Goal: Complete application form

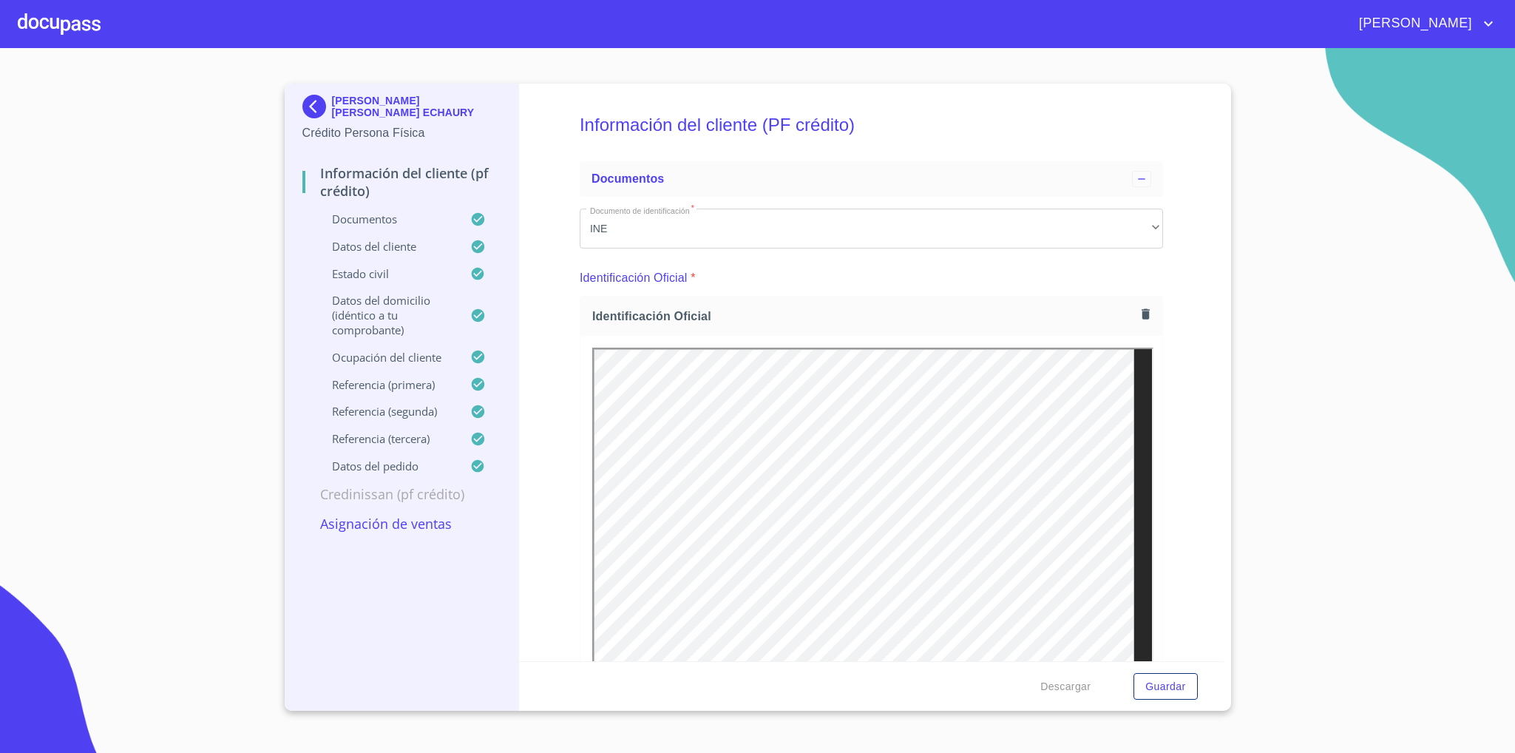
scroll to position [7891, 0]
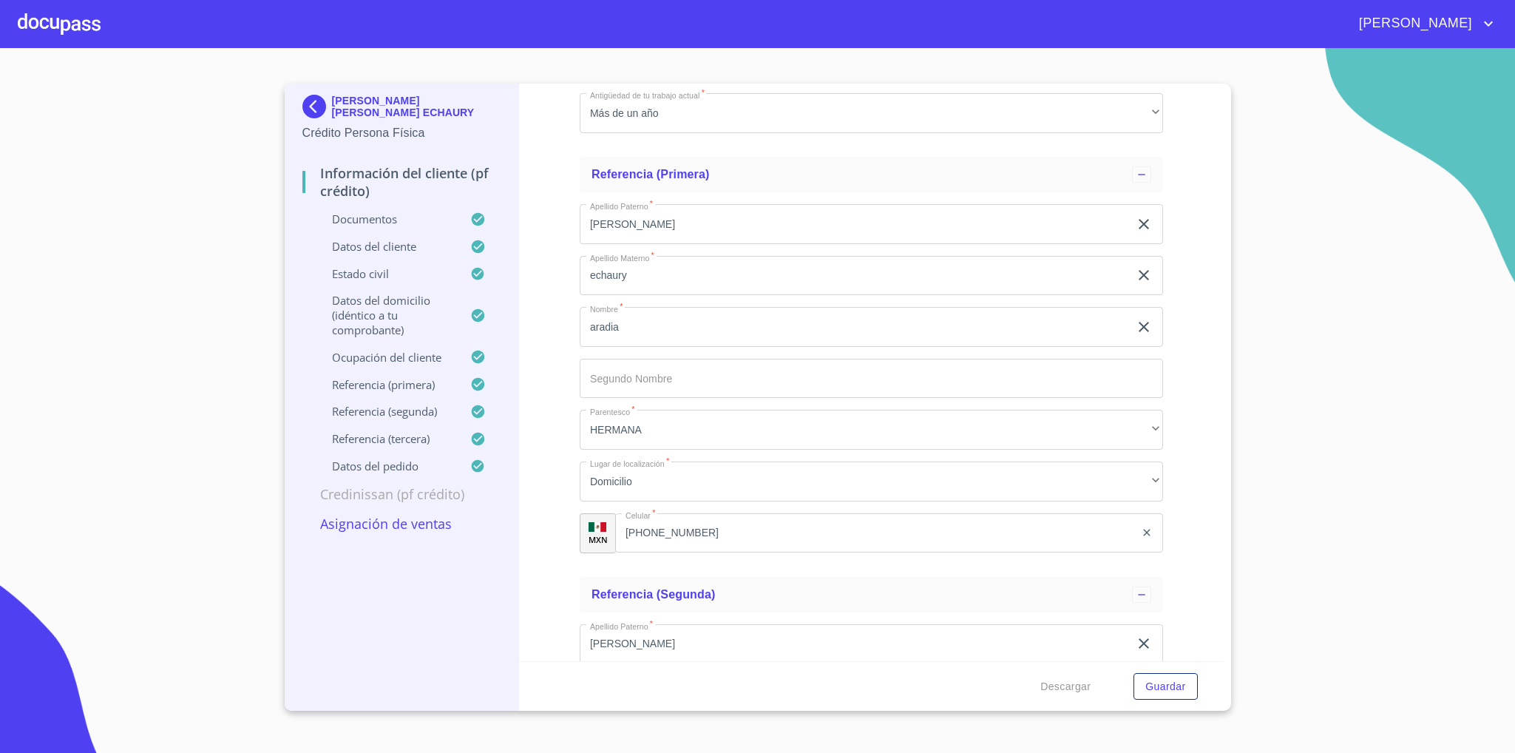
click at [317, 102] on img at bounding box center [317, 107] width 30 height 24
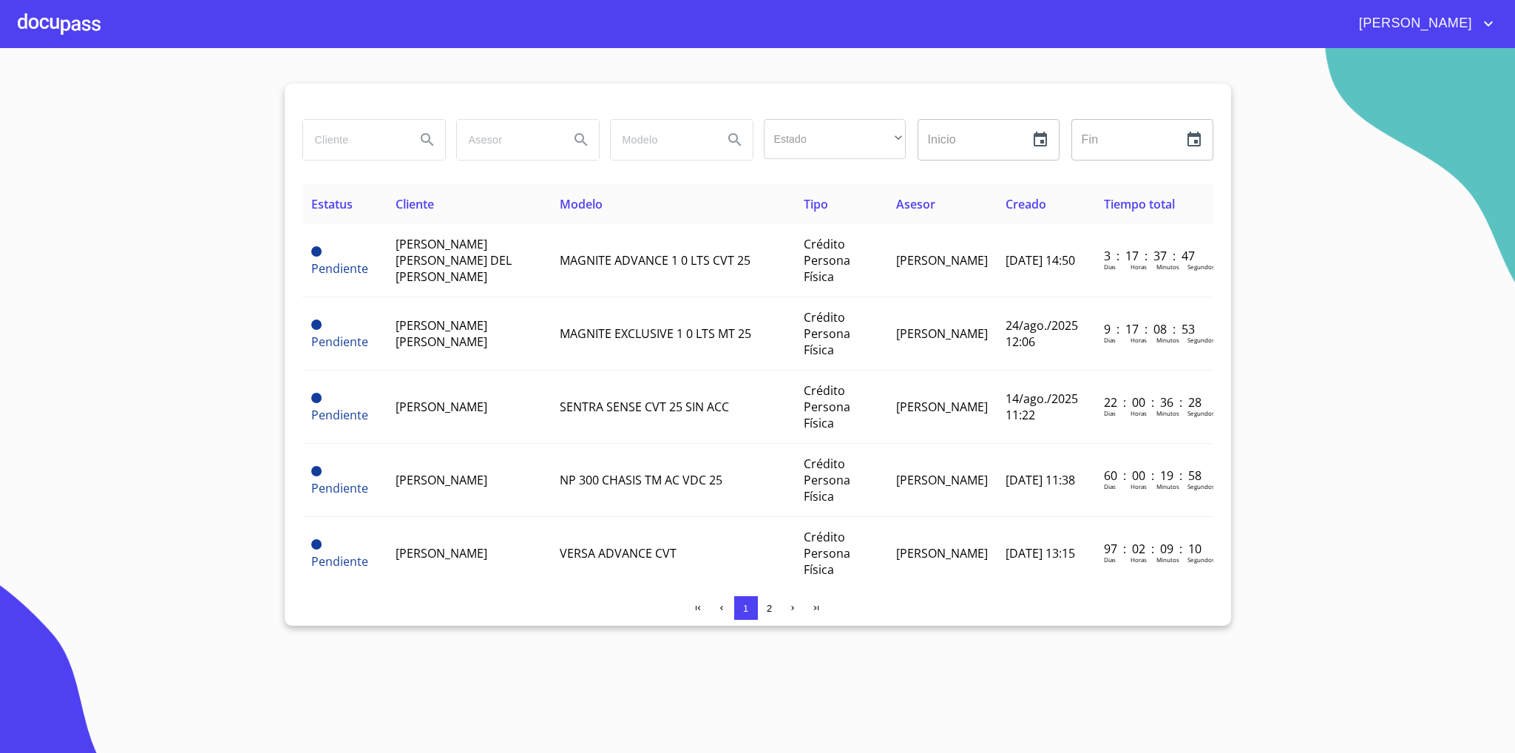
click at [357, 140] on input "search" at bounding box center [353, 140] width 101 height 40
type input "[PERSON_NAME]"
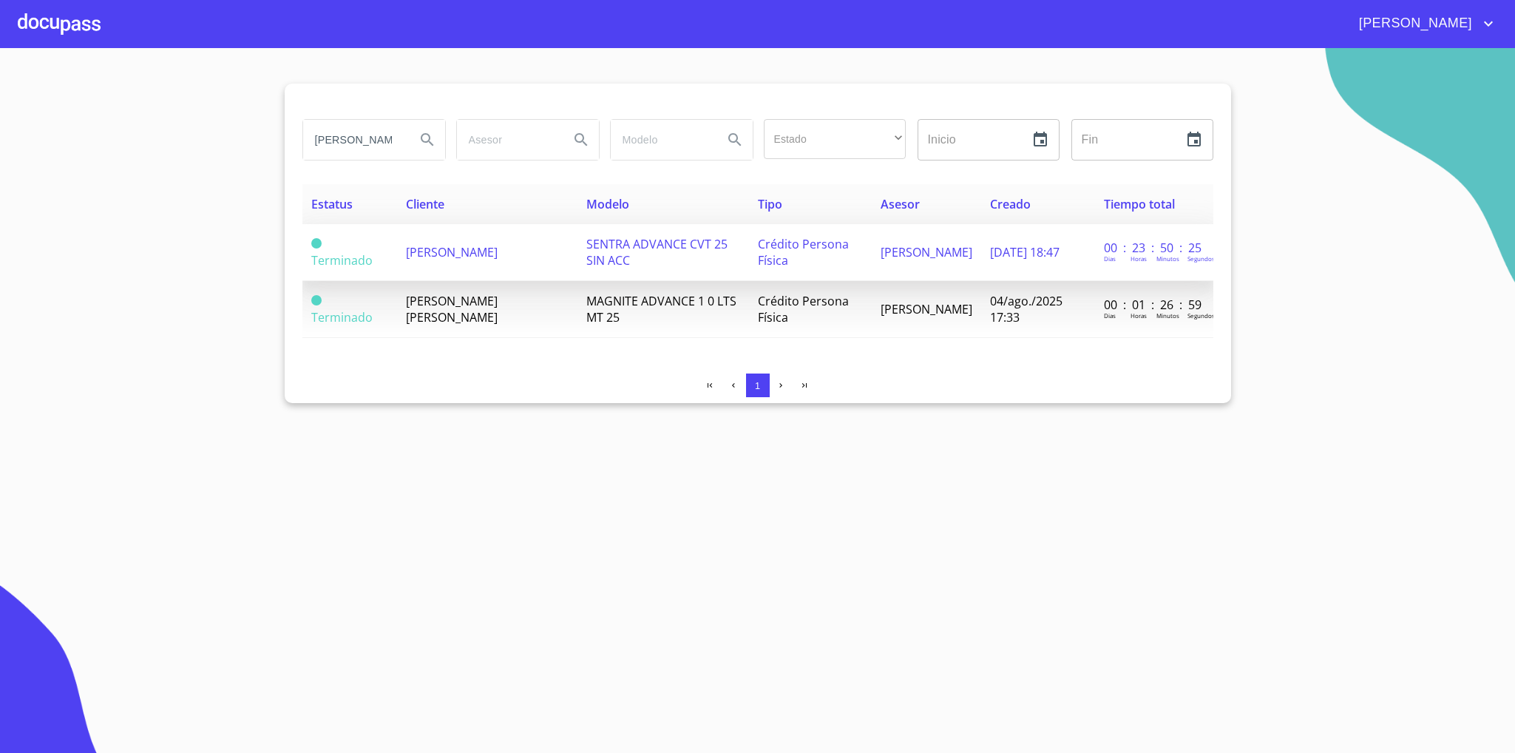
click at [480, 256] on span "[PERSON_NAME]" at bounding box center [452, 252] width 92 height 16
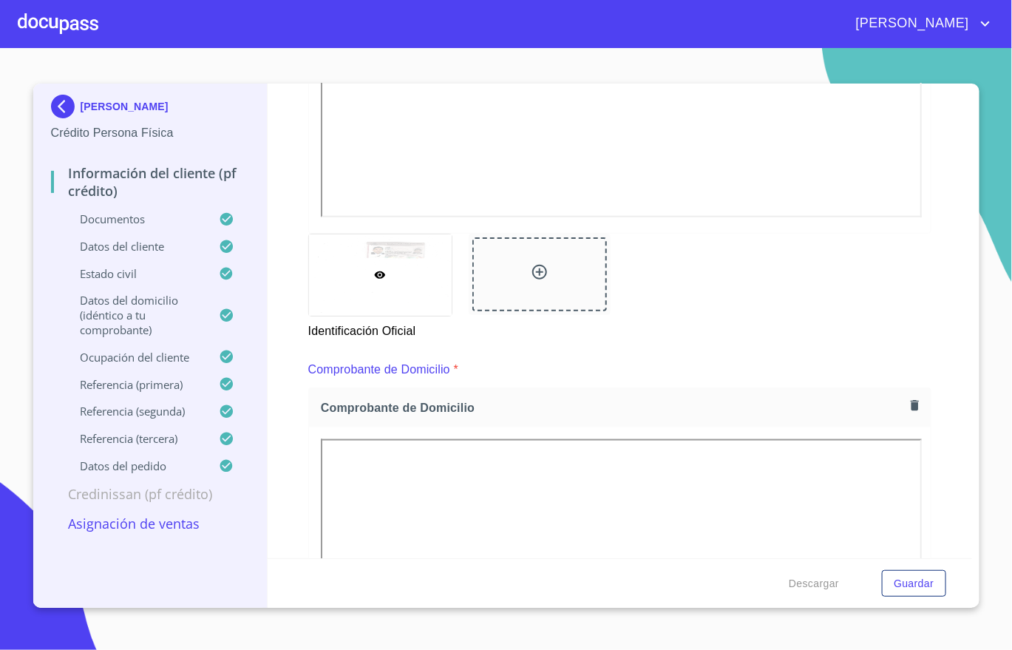
scroll to position [665, 0]
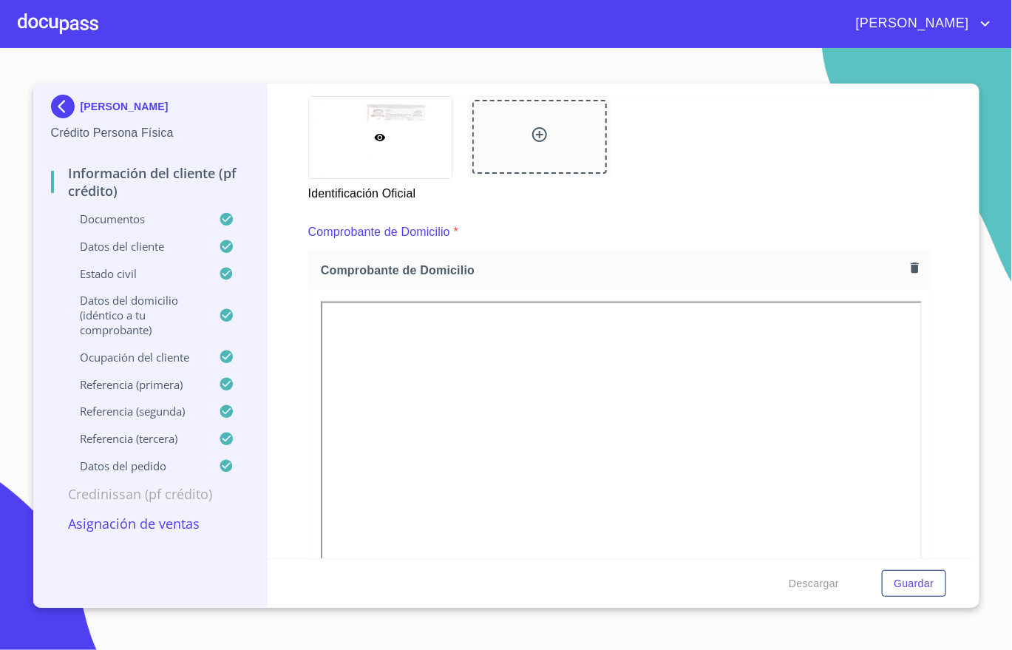
click at [908, 265] on icon "button" at bounding box center [915, 268] width 14 height 14
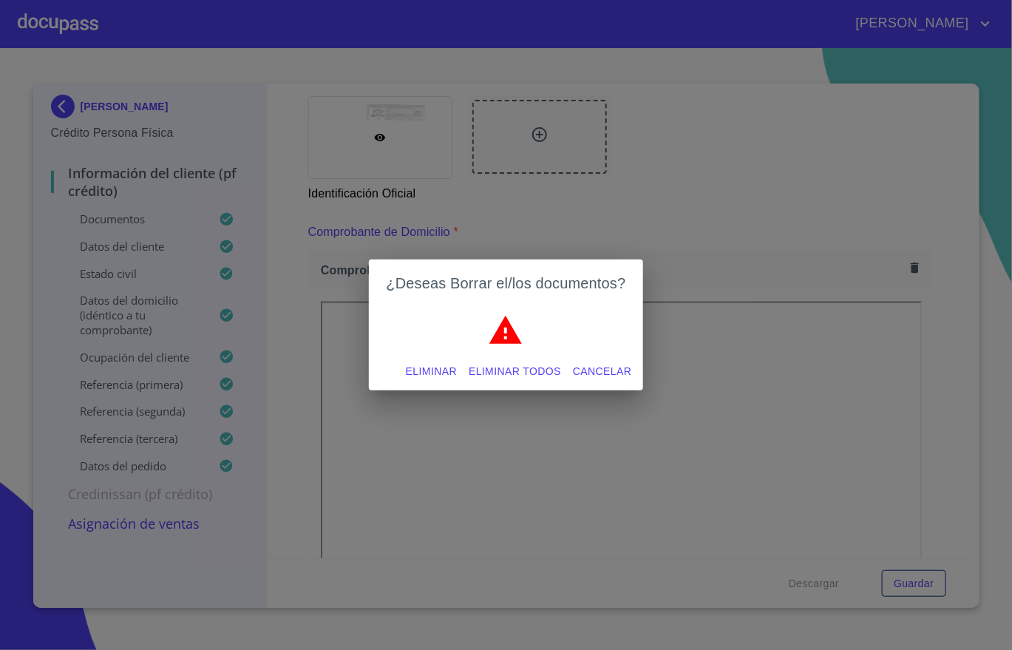
click at [439, 373] on span "Eliminar" at bounding box center [431, 371] width 51 height 18
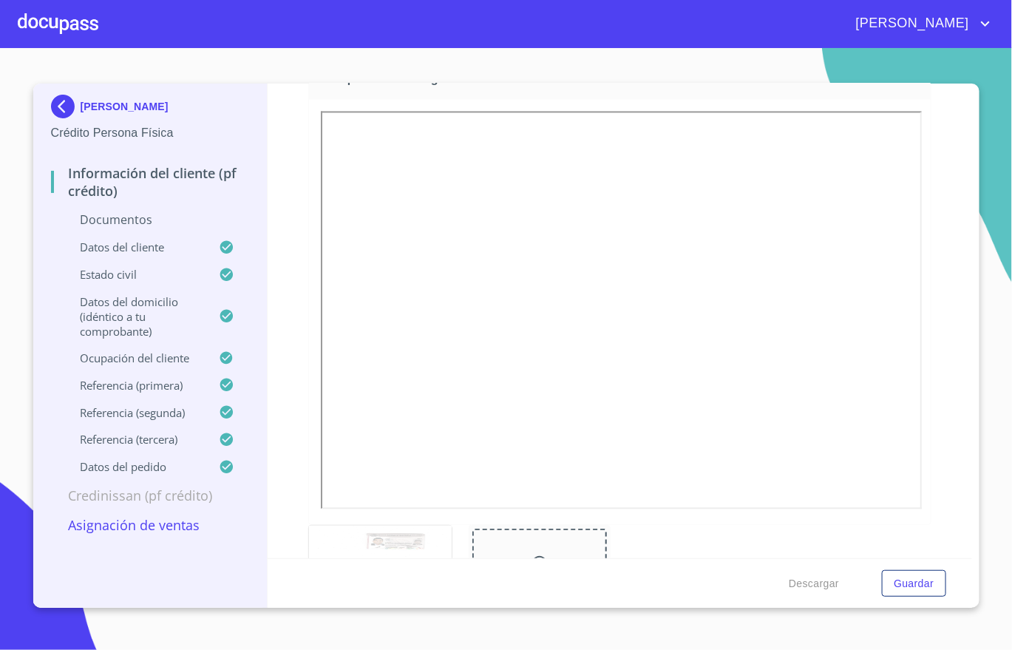
scroll to position [998, 0]
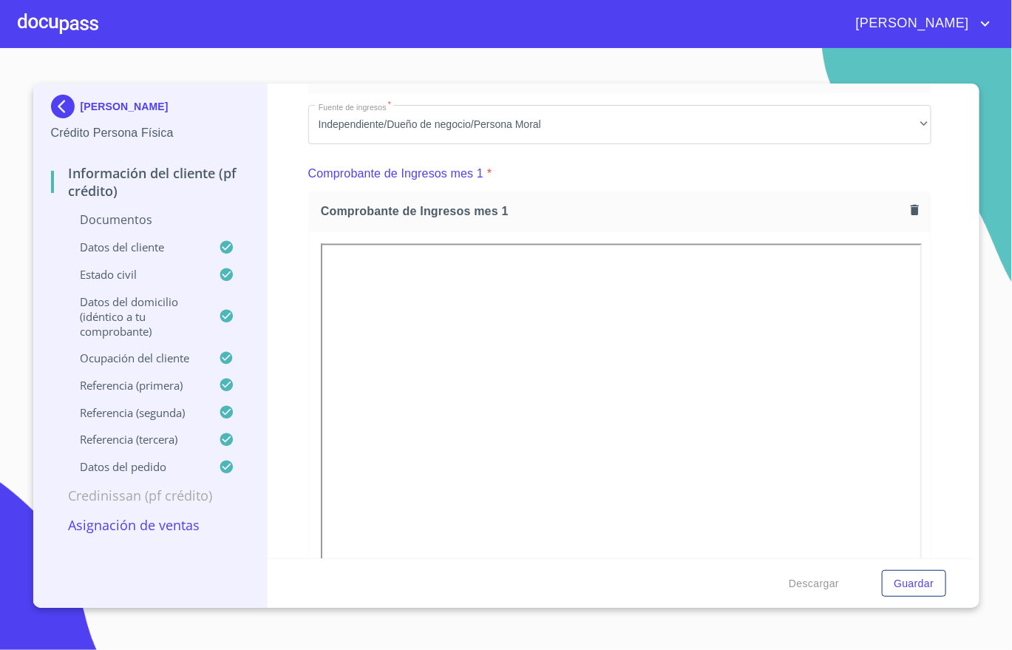
click at [906, 209] on button "button" at bounding box center [915, 210] width 20 height 20
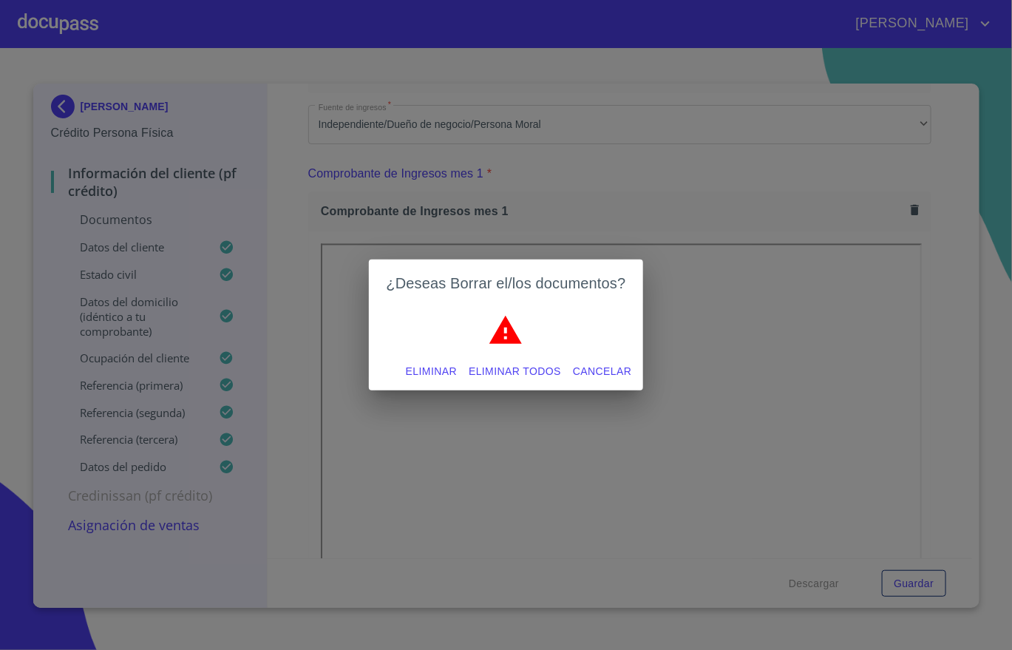
click at [406, 360] on button "Eliminar" at bounding box center [431, 371] width 63 height 27
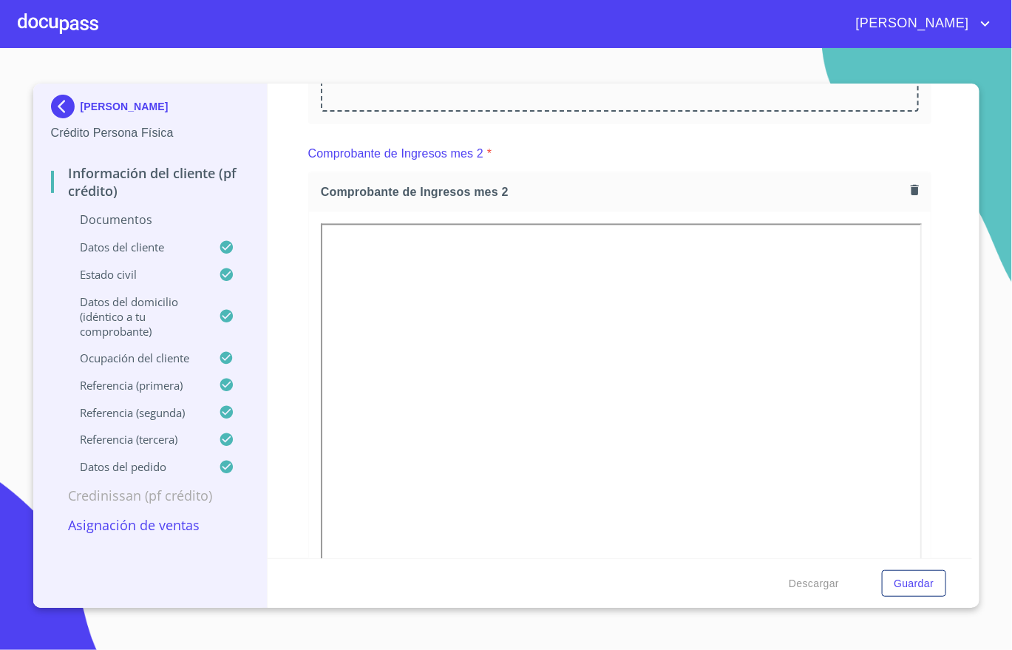
scroll to position [1331, 0]
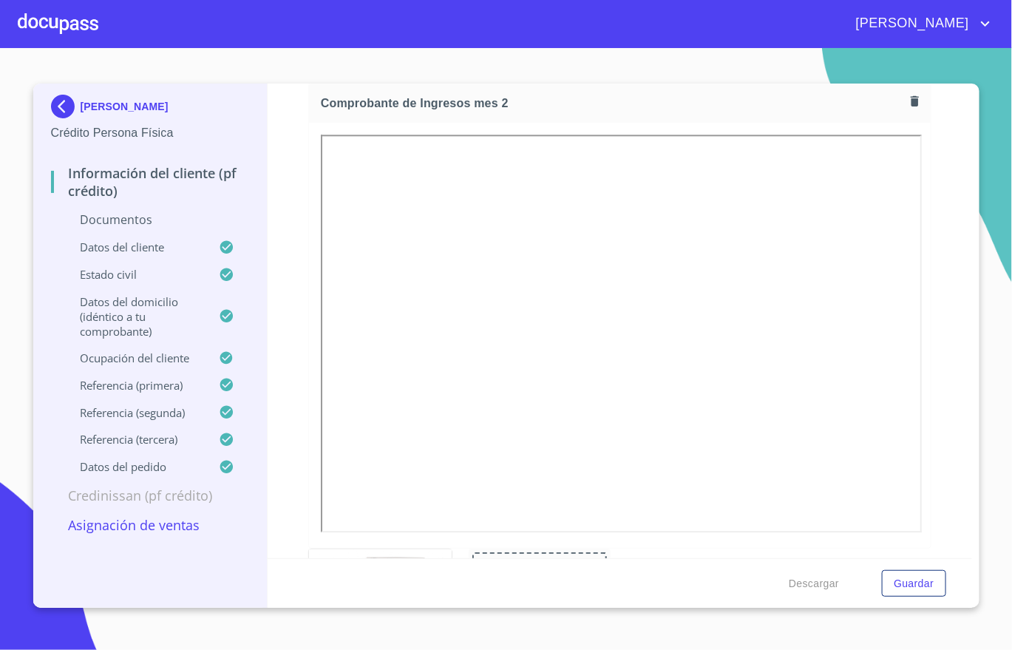
click at [883, 98] on span "Comprobante de Ingresos mes 2" at bounding box center [613, 103] width 584 height 16
click at [908, 101] on icon "button" at bounding box center [915, 101] width 14 height 14
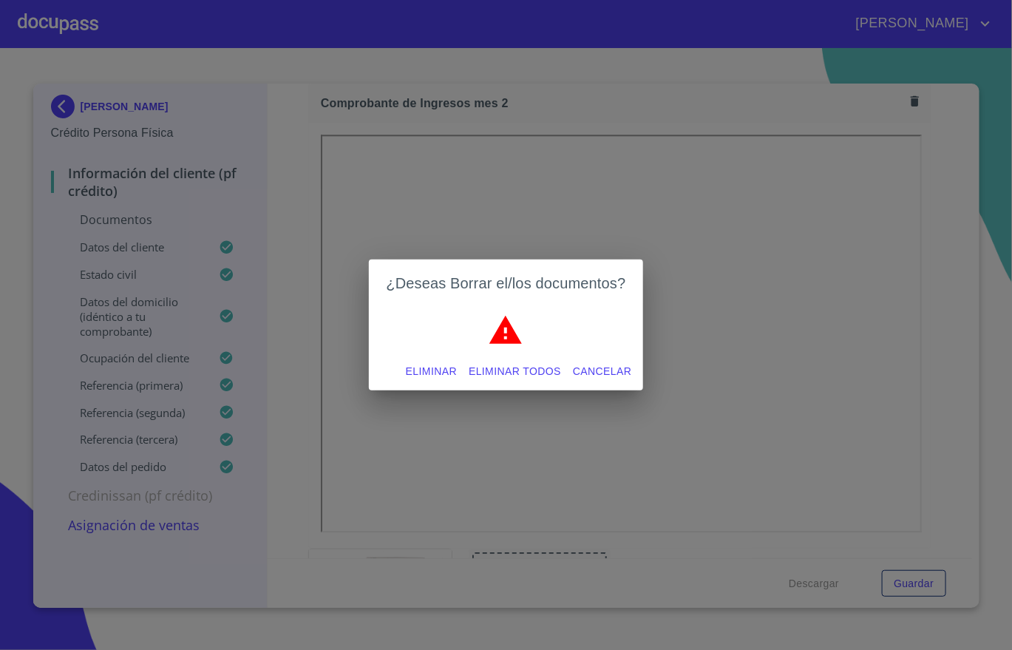
click at [418, 369] on span "Eliminar" at bounding box center [431, 371] width 51 height 18
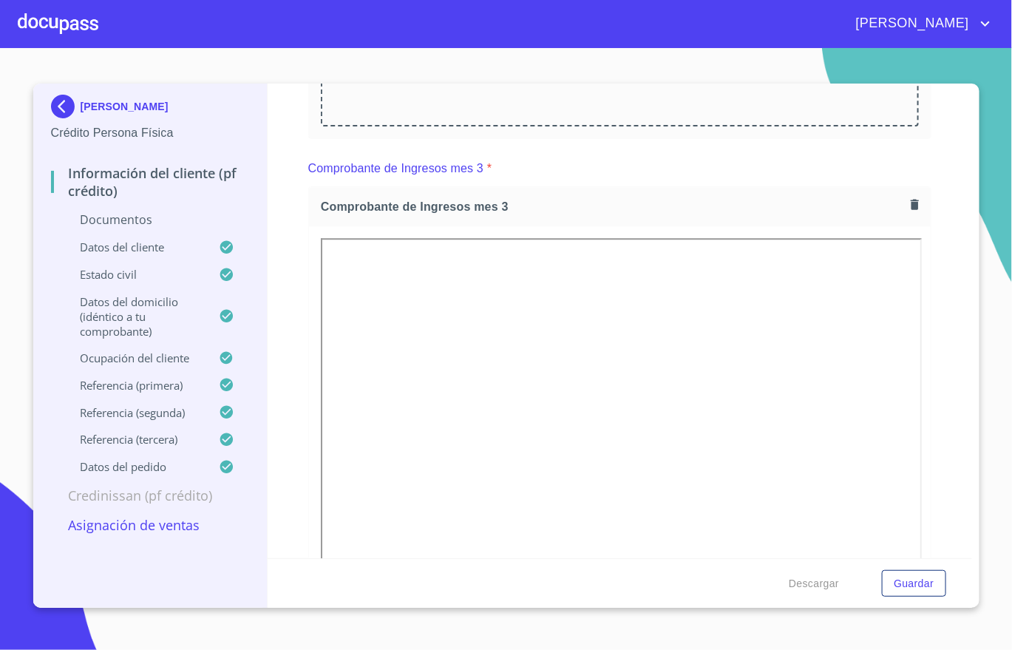
scroll to position [1442, 0]
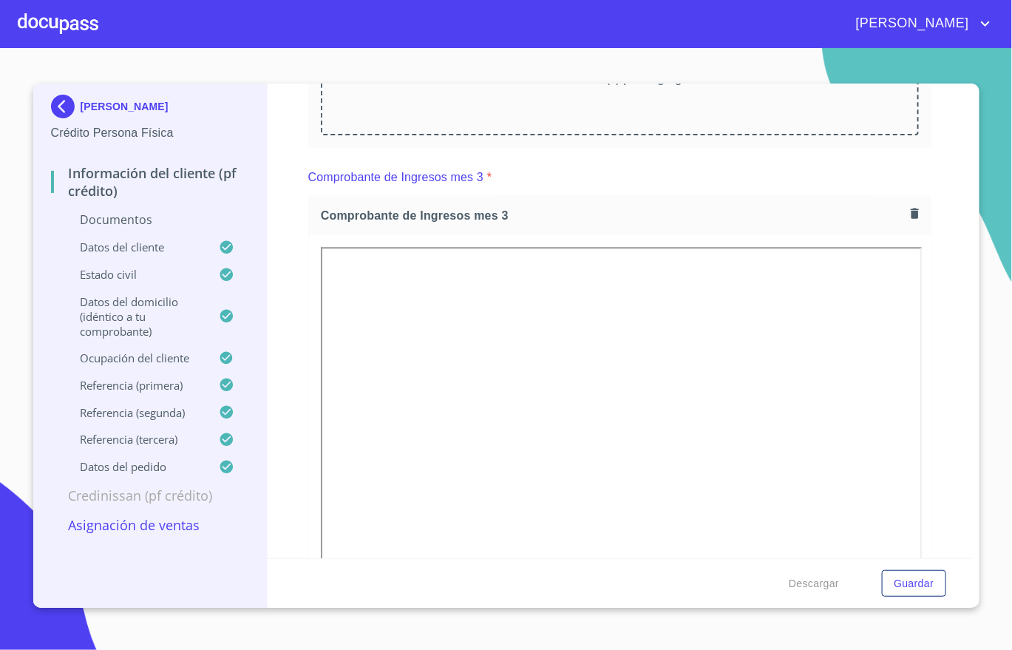
click at [908, 214] on icon "button" at bounding box center [915, 213] width 14 height 14
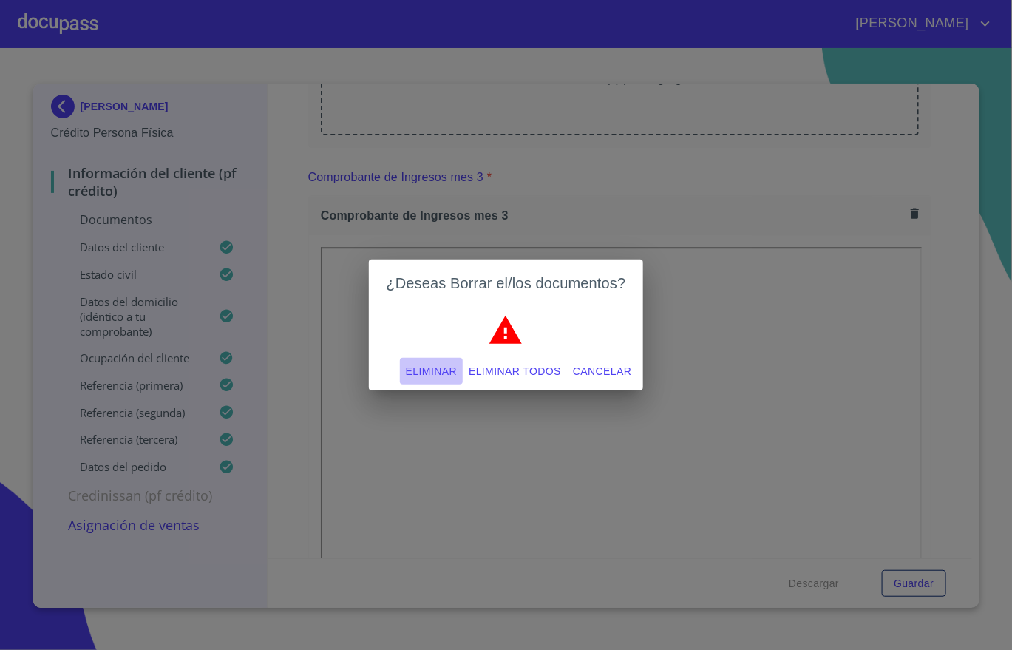
click at [430, 371] on span "Eliminar" at bounding box center [431, 371] width 51 height 18
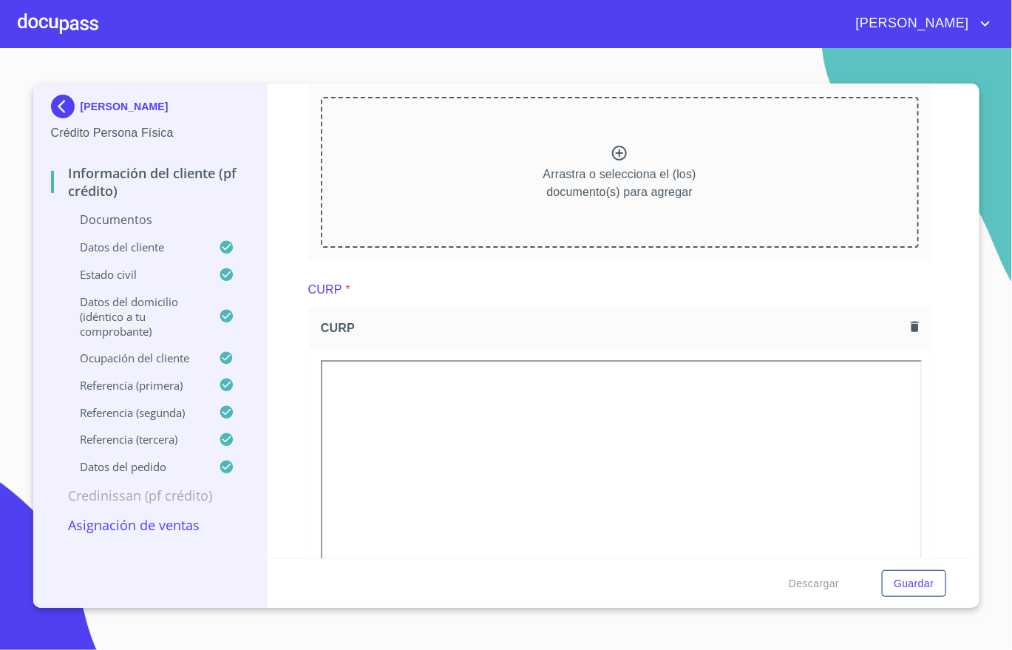
scroll to position [1775, 0]
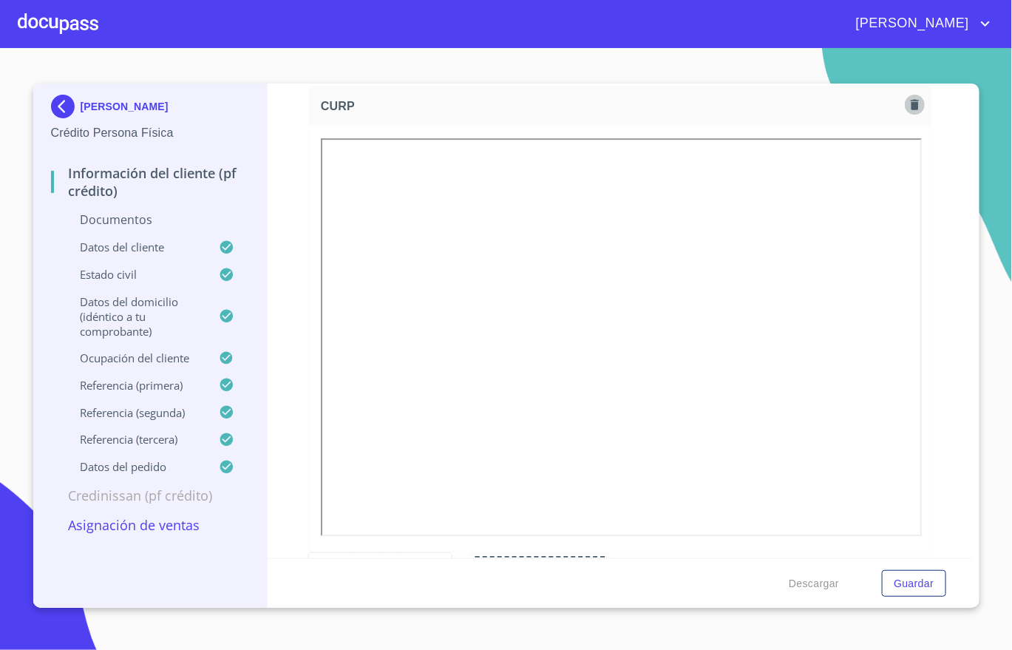
click at [911, 107] on icon "button" at bounding box center [915, 104] width 8 height 10
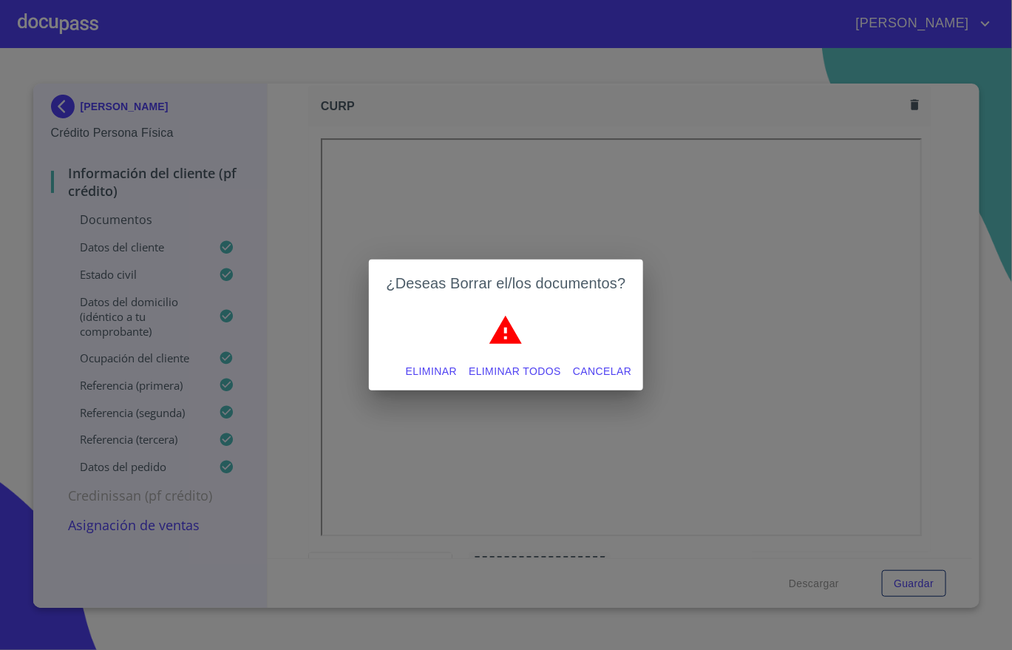
click at [431, 369] on span "Eliminar" at bounding box center [431, 371] width 51 height 18
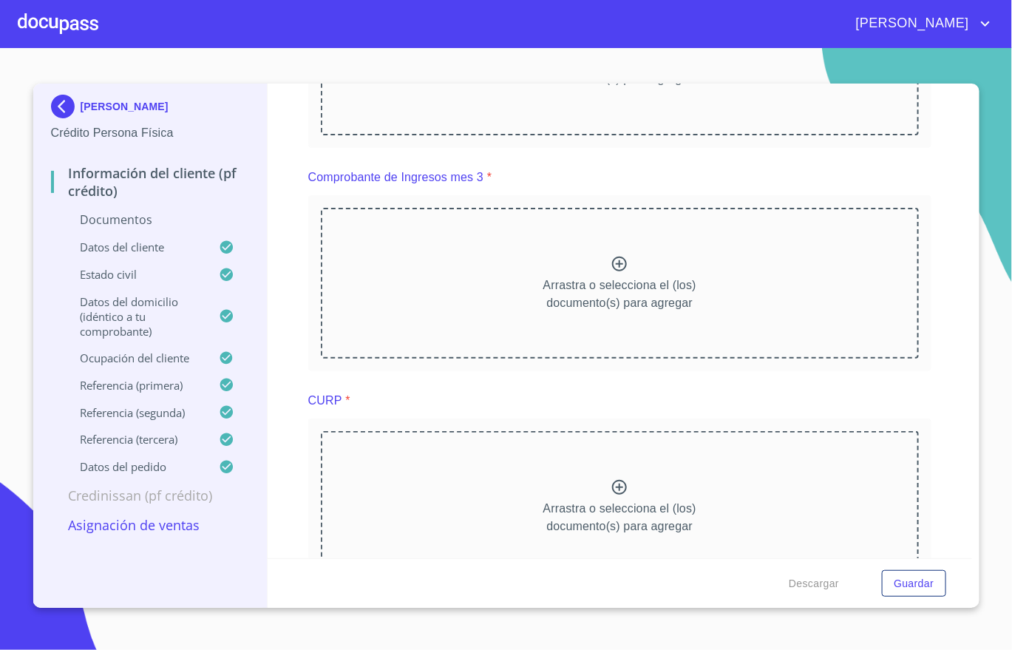
scroll to position [1886, 0]
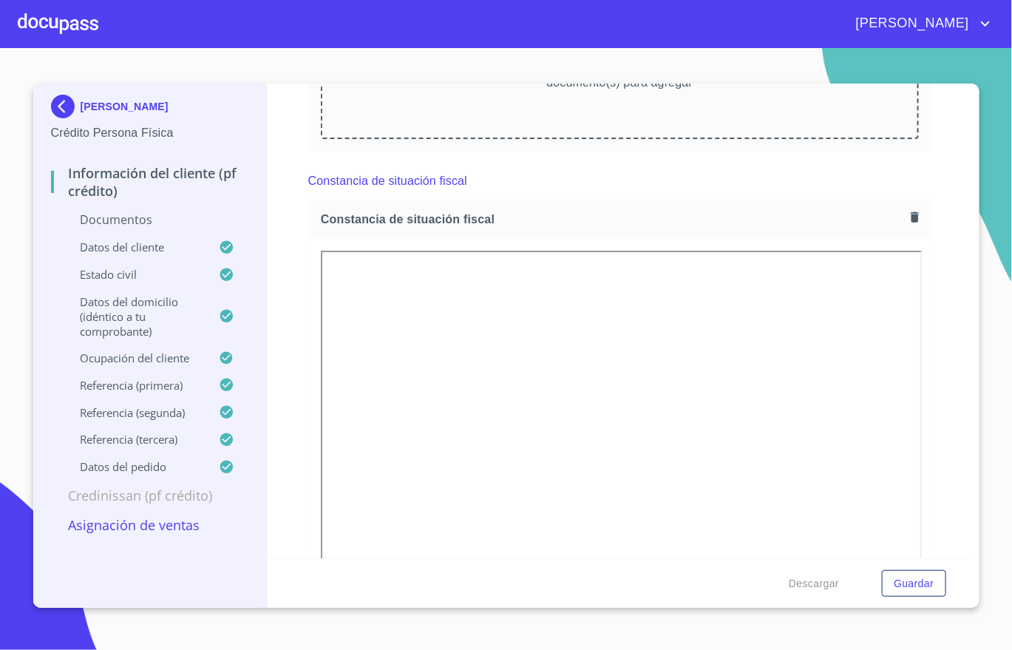
click at [911, 220] on icon "button" at bounding box center [915, 216] width 8 height 10
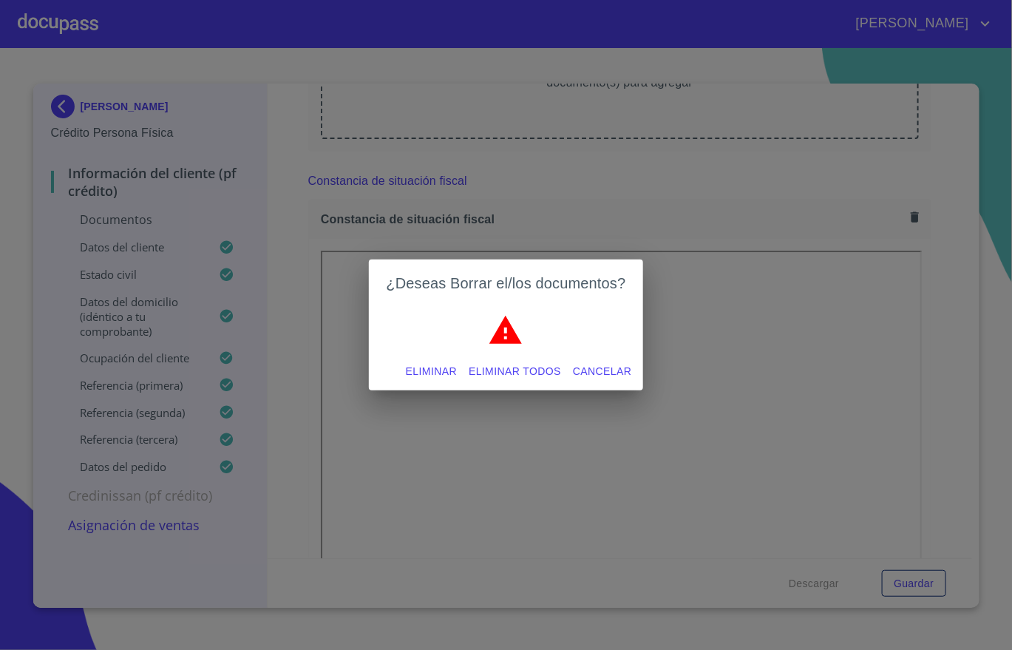
click at [455, 364] on span "Eliminar" at bounding box center [431, 371] width 51 height 18
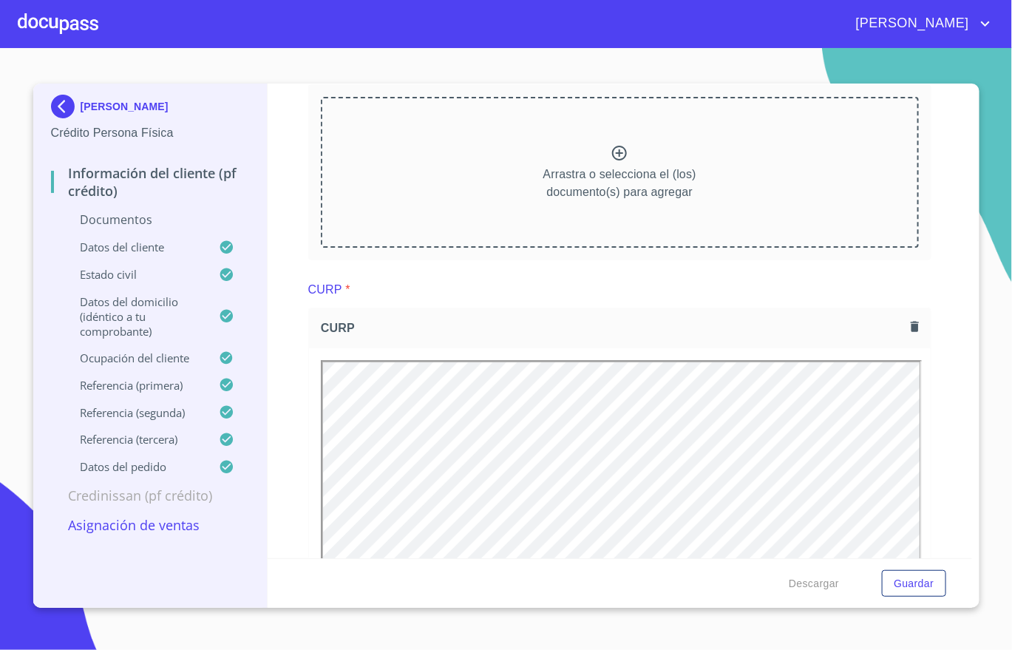
scroll to position [0, 0]
click at [575, 282] on div "CURP *" at bounding box center [619, 289] width 623 height 35
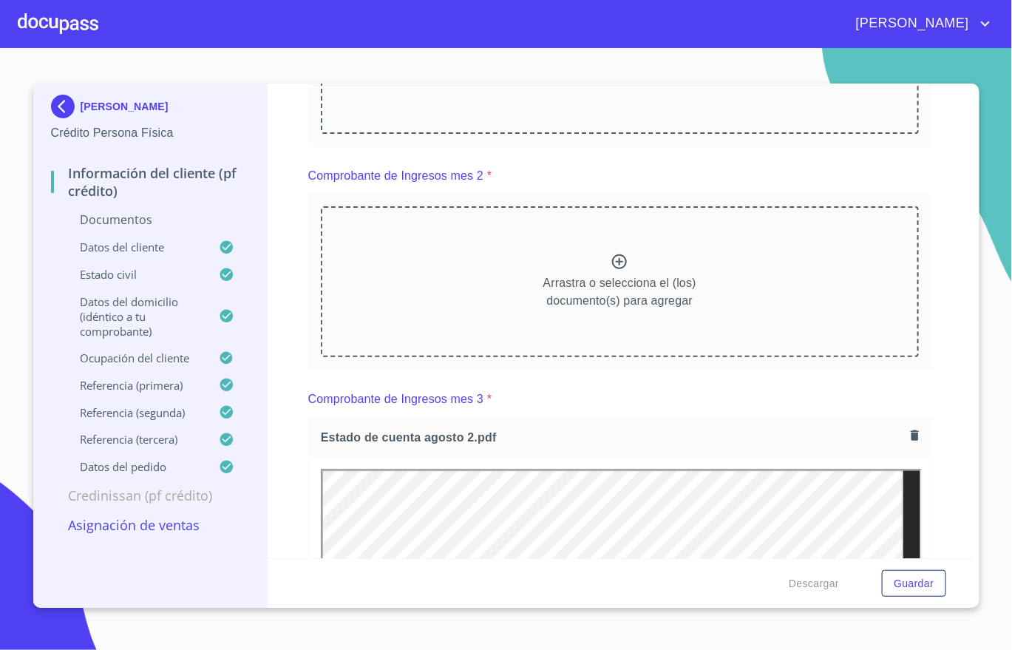
click at [612, 247] on div "Arrastra o selecciona el (los) documento(s) para agregar" at bounding box center [620, 281] width 598 height 151
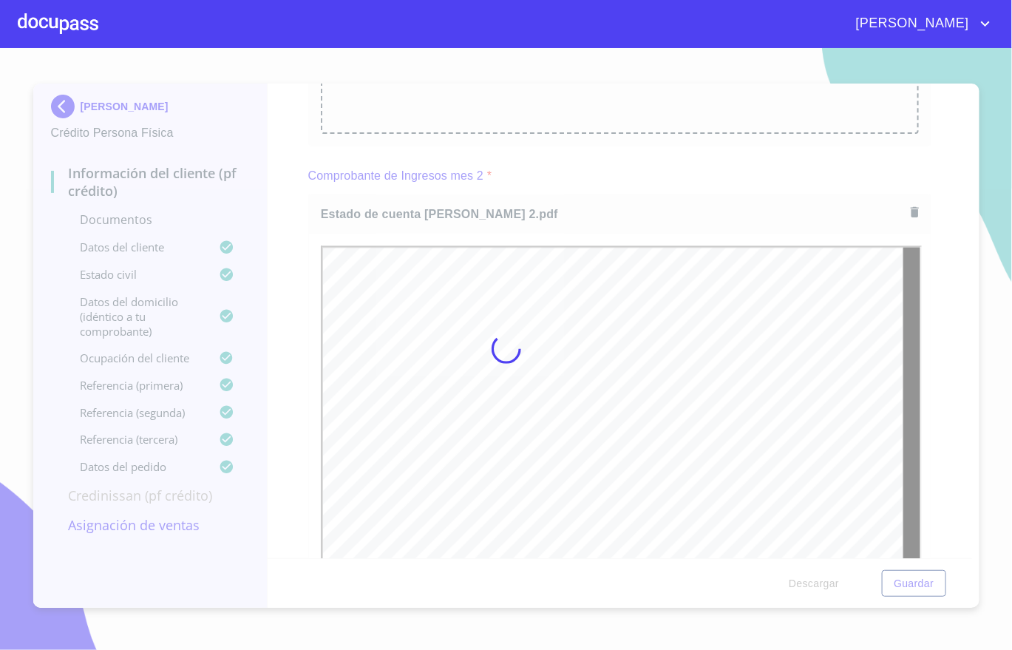
click at [932, 298] on div at bounding box center [506, 349] width 1012 height 602
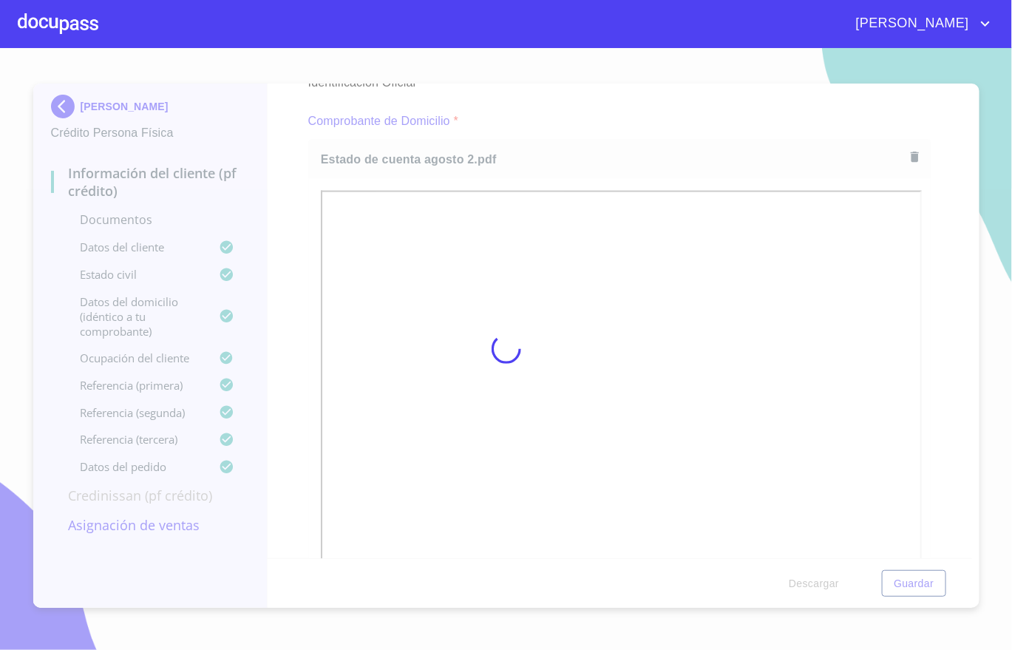
click at [941, 243] on div at bounding box center [506, 349] width 1012 height 602
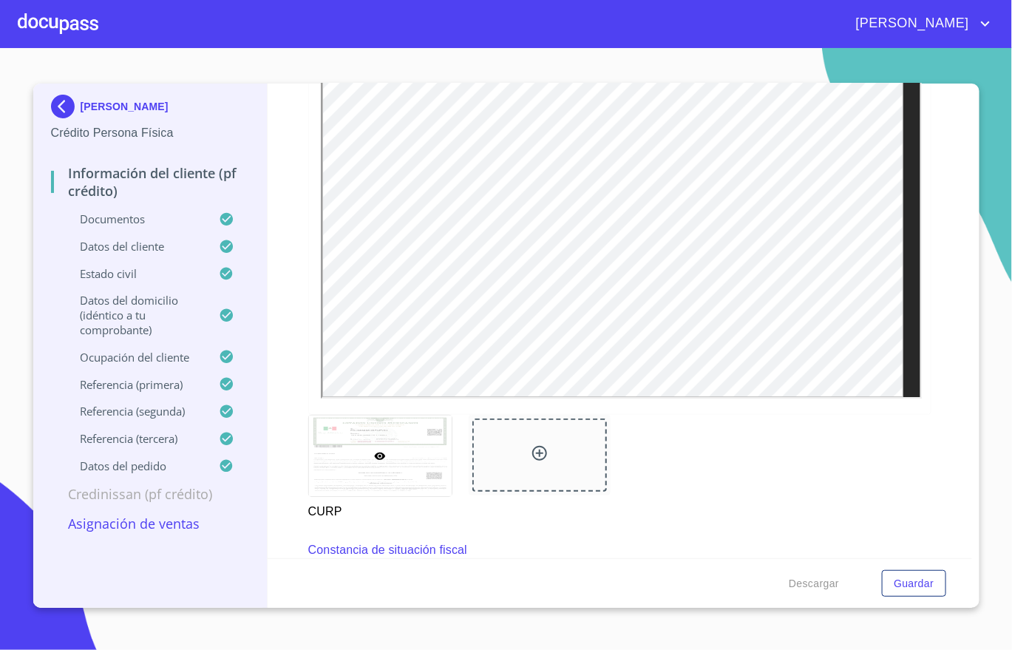
click at [171, 526] on p "Asignación de Ventas" at bounding box center [150, 524] width 199 height 18
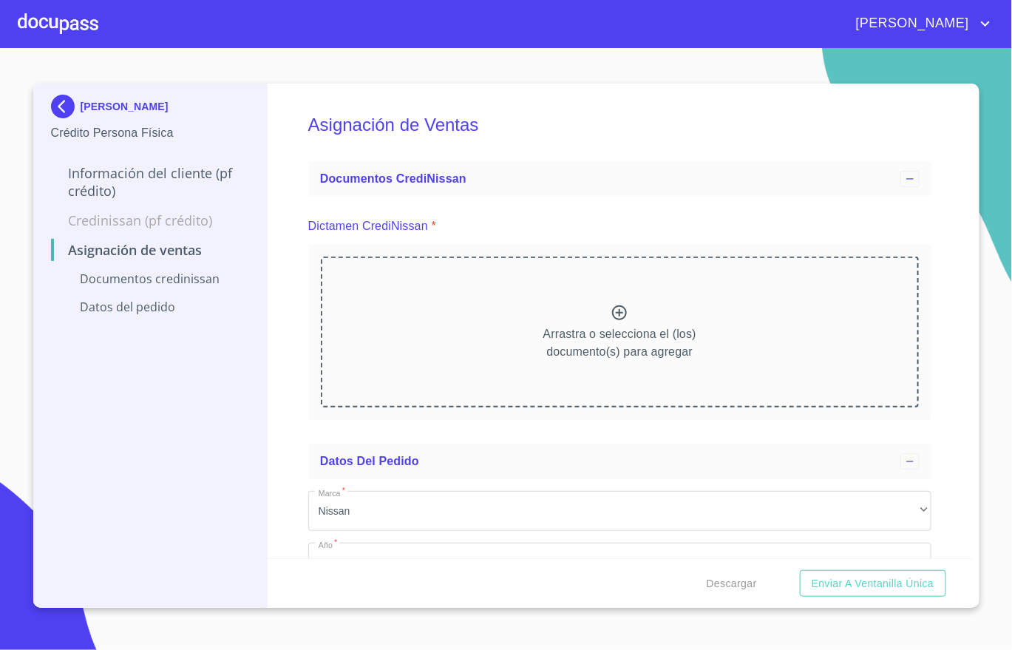
drag, startPoint x: 532, startPoint y: 9, endPoint x: 331, endPoint y: 13, distance: 201.2
click at [532, 9] on div "[PERSON_NAME]" at bounding box center [506, 23] width 1012 height 47
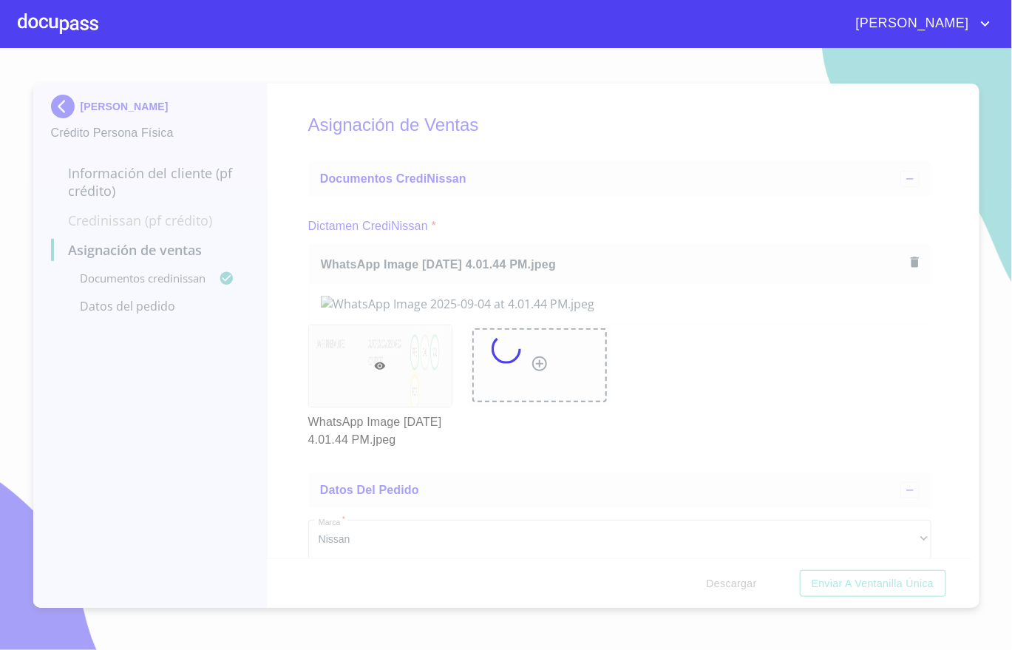
click at [943, 356] on div at bounding box center [506, 349] width 1012 height 602
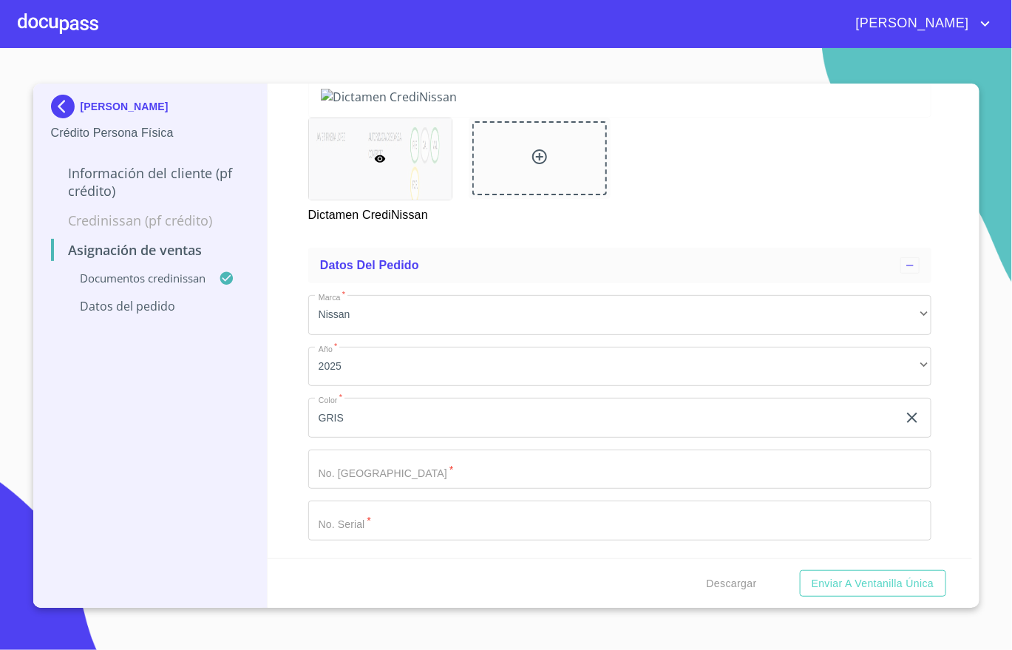
scroll to position [279, 0]
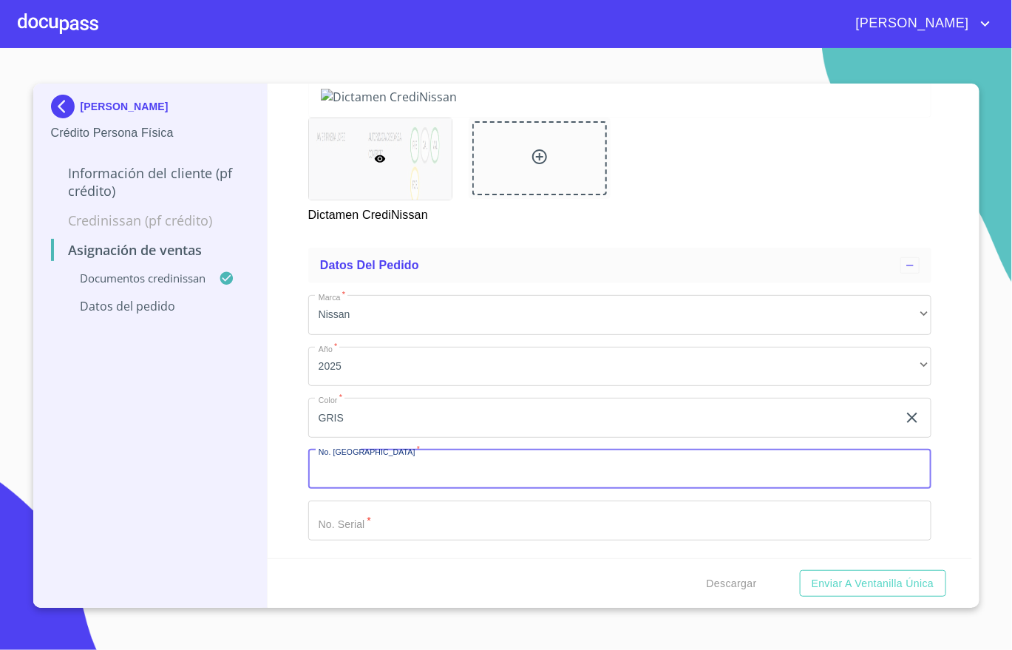
click at [529, 469] on input "Marca   *" at bounding box center [619, 470] width 623 height 40
click at [508, 512] on input "Marca   *" at bounding box center [619, 521] width 623 height 40
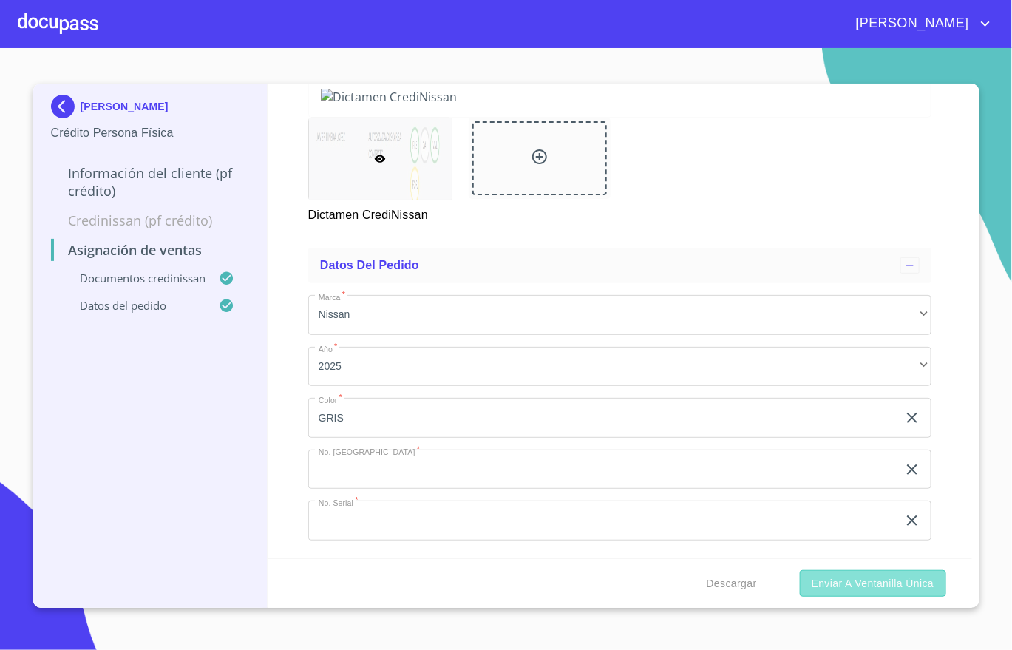
click at [837, 579] on span "Enviar a Ventanilla única" at bounding box center [873, 584] width 123 height 18
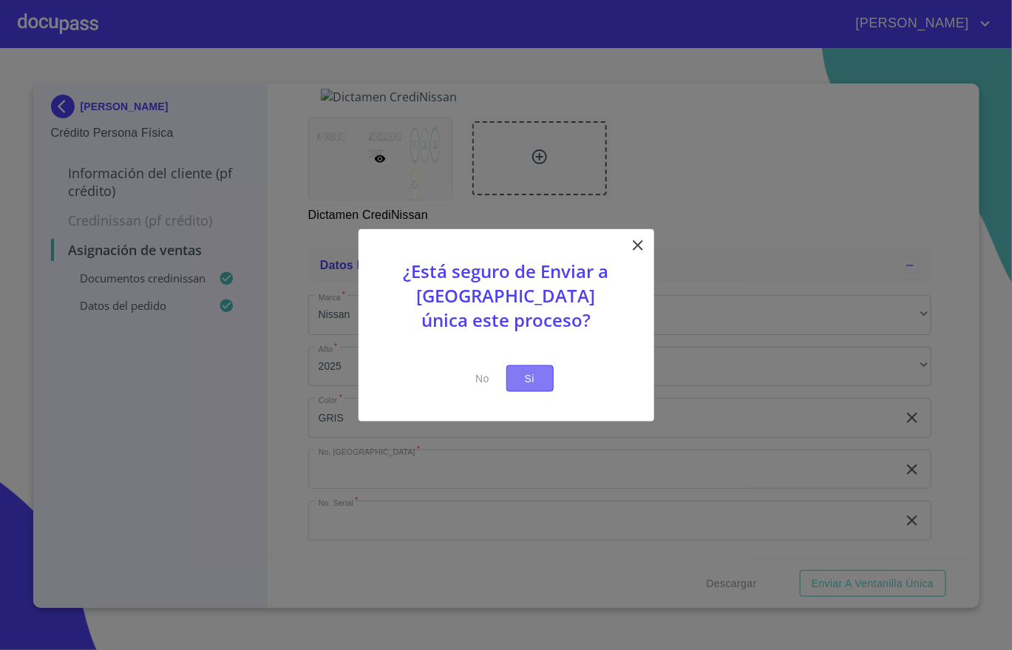
click at [530, 379] on span "Si" at bounding box center [530, 378] width 24 height 18
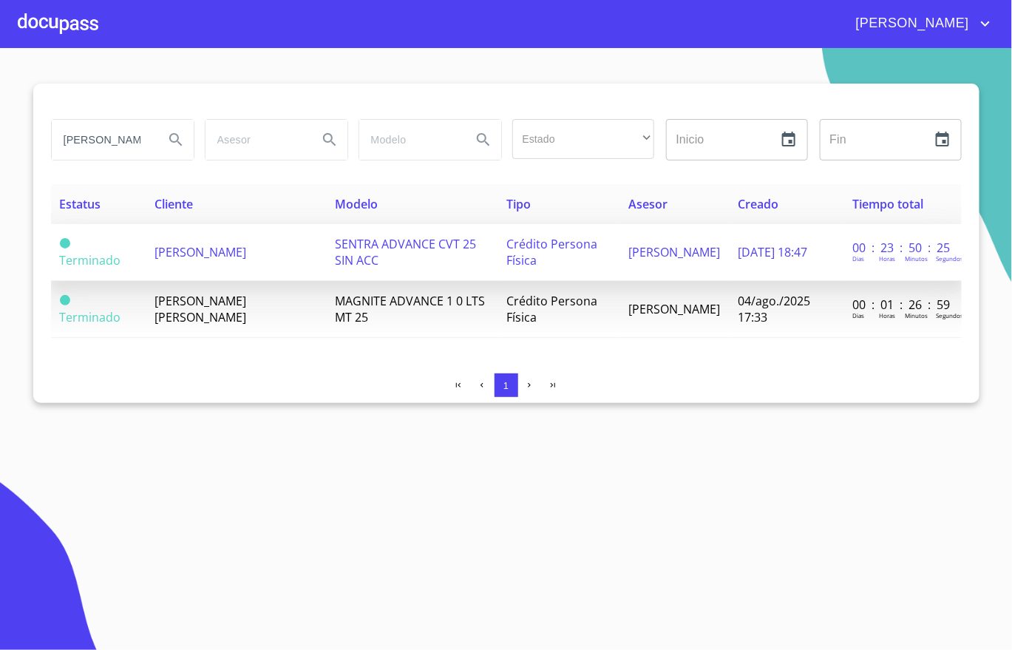
click at [218, 254] on span "[PERSON_NAME]" at bounding box center [201, 252] width 92 height 16
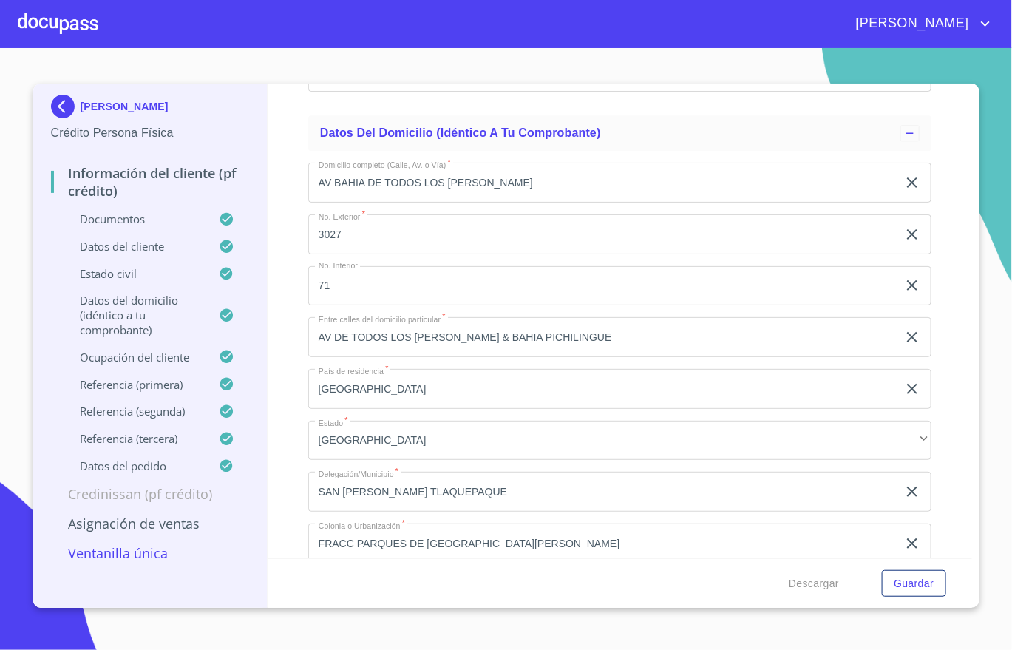
scroll to position [5546, 0]
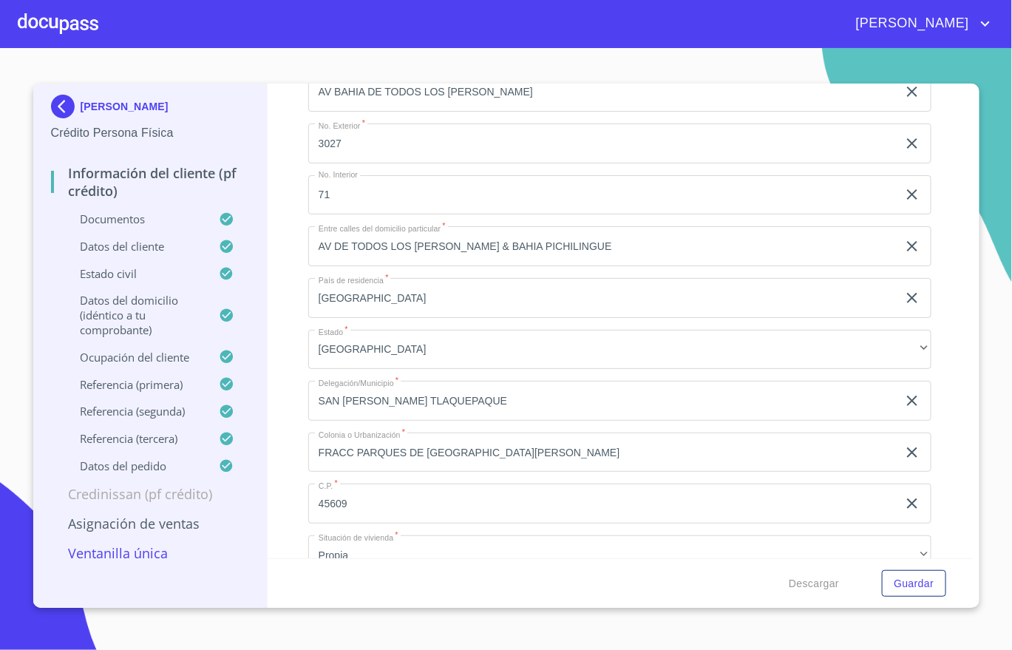
click at [60, 113] on img at bounding box center [66, 107] width 30 height 24
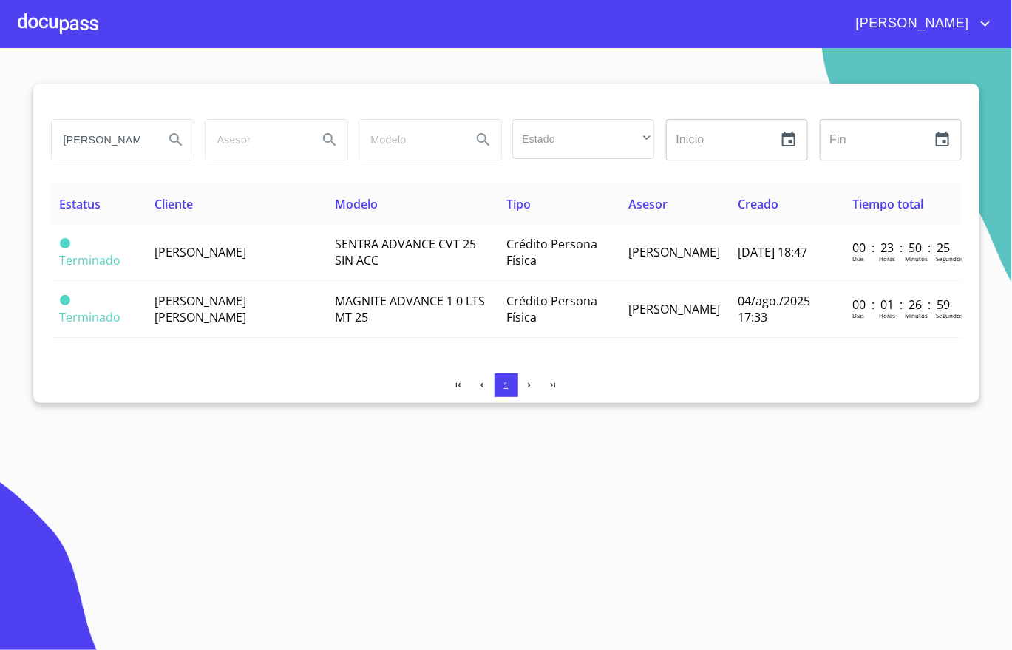
click at [91, 140] on input "[PERSON_NAME]" at bounding box center [102, 140] width 101 height 40
type input "GIO"
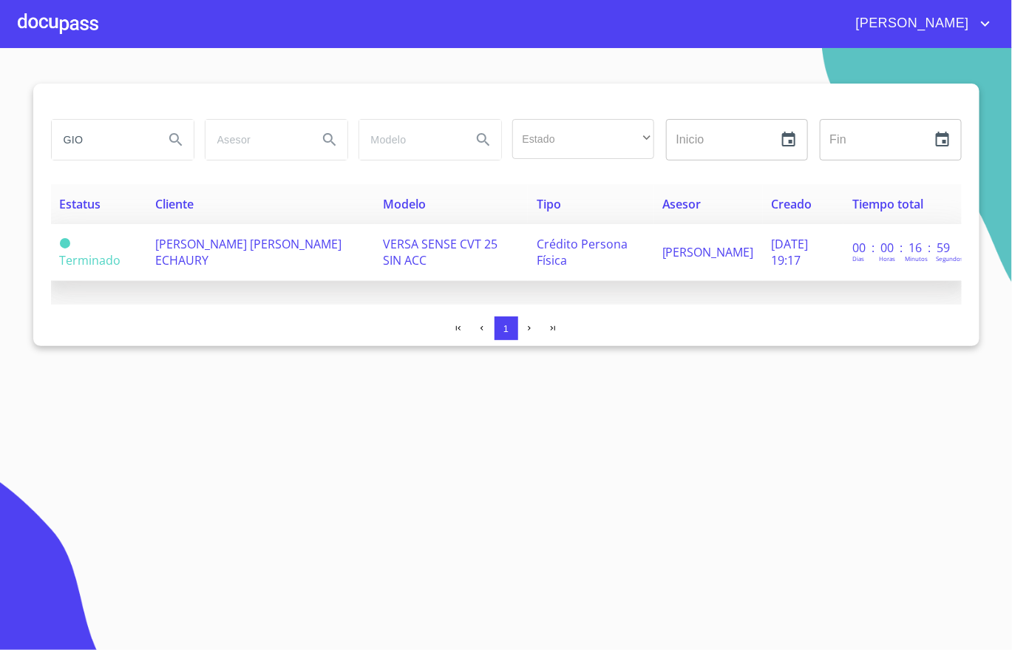
click at [238, 251] on span "[PERSON_NAME] [PERSON_NAME] ECHAURY" at bounding box center [248, 252] width 186 height 33
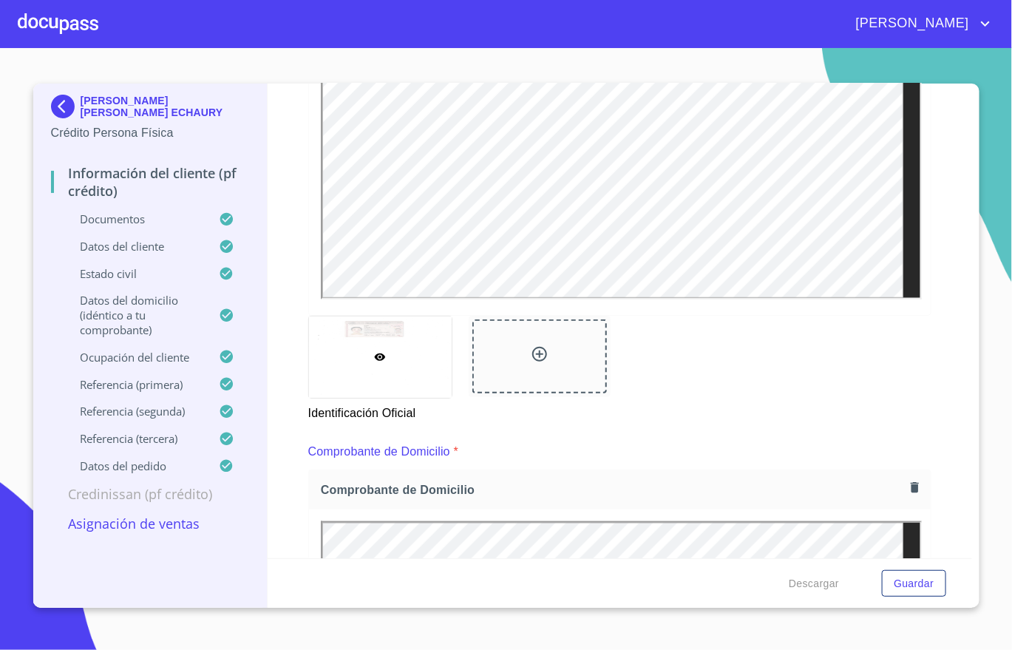
scroll to position [776, 0]
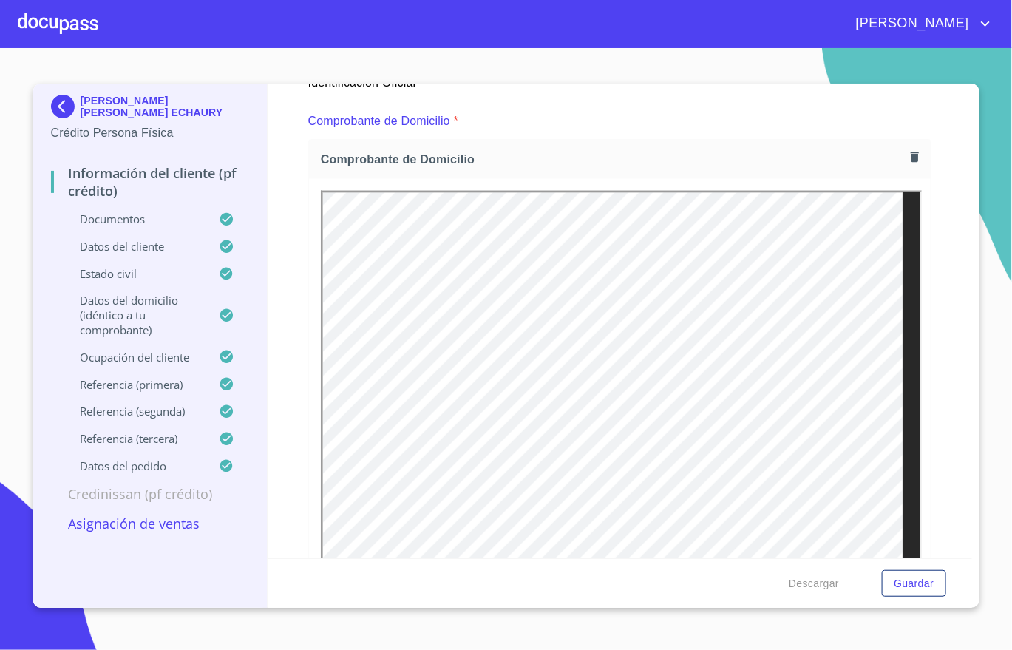
click at [908, 163] on icon "button" at bounding box center [915, 157] width 14 height 14
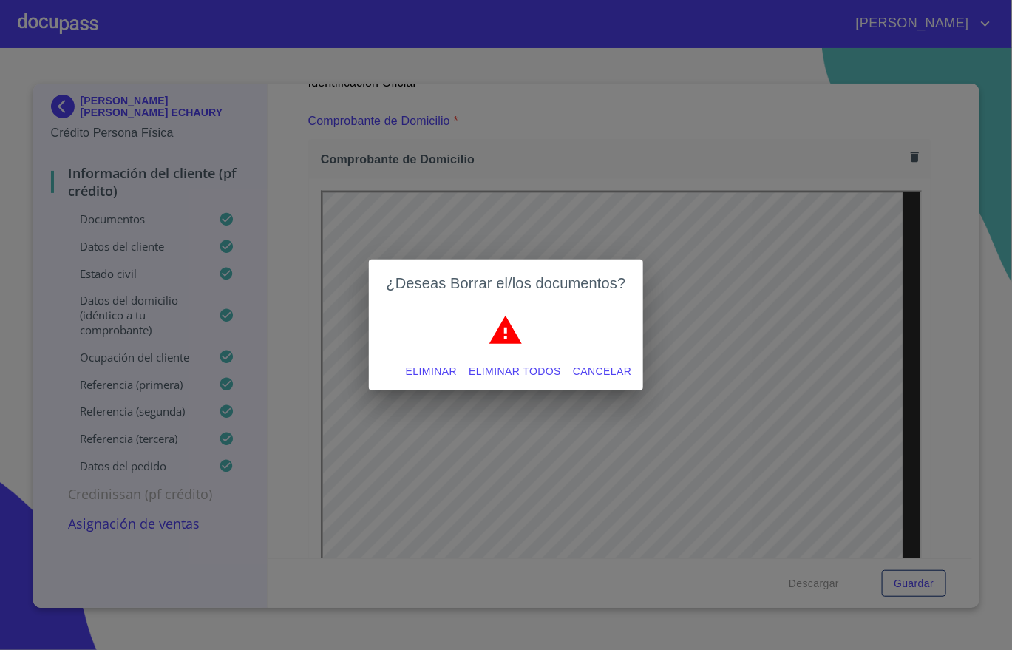
click at [400, 373] on button "Eliminar" at bounding box center [431, 371] width 63 height 27
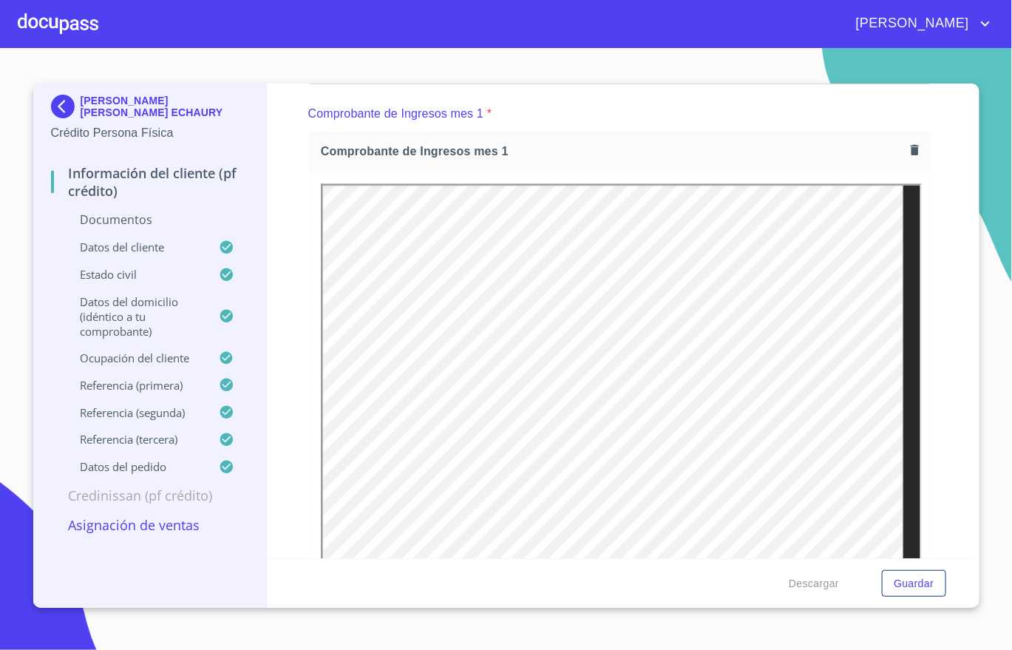
scroll to position [1109, 0]
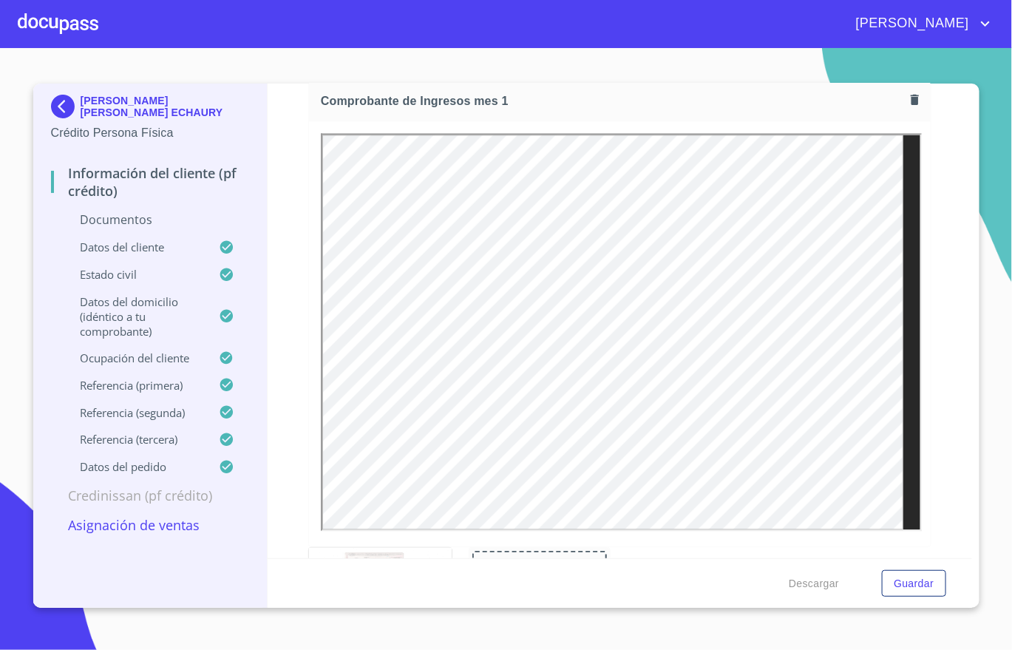
click at [908, 106] on icon "button" at bounding box center [915, 99] width 14 height 14
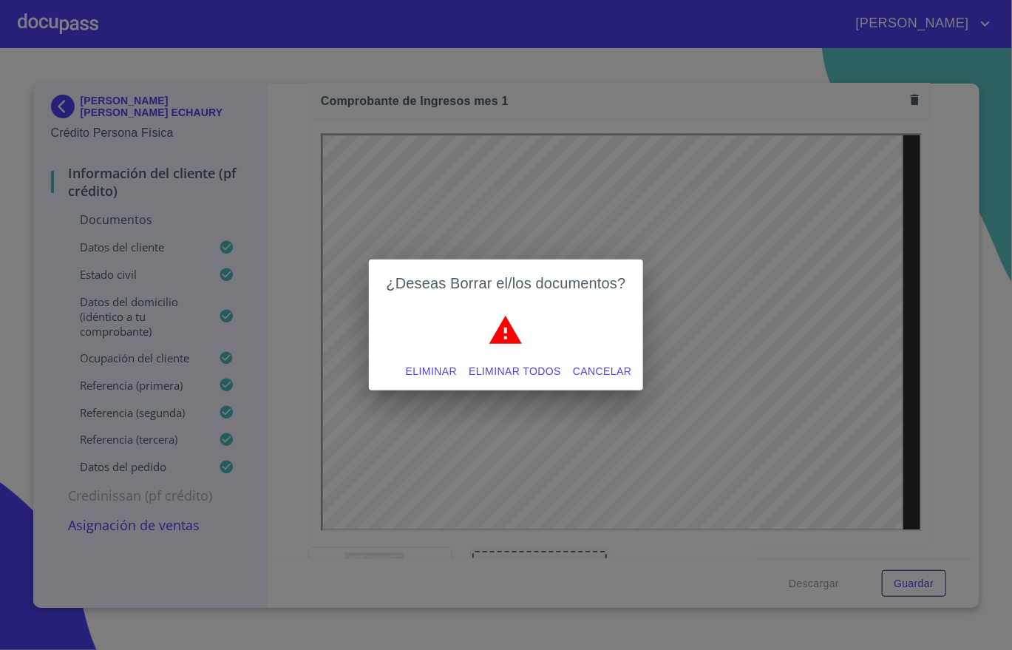
click at [417, 367] on span "Eliminar" at bounding box center [431, 371] width 51 height 18
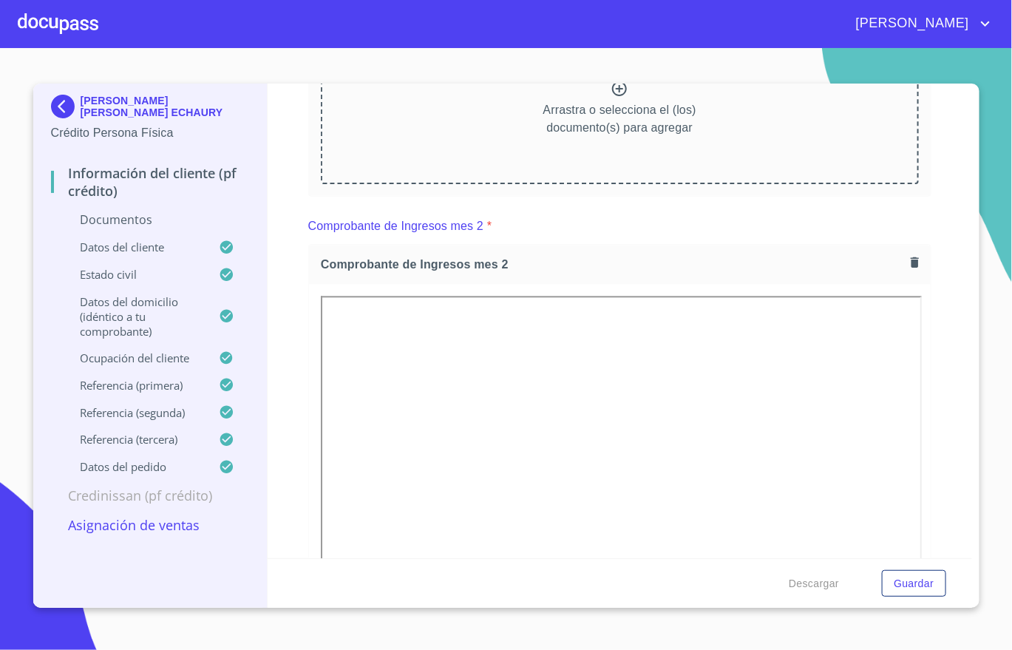
scroll to position [1220, 0]
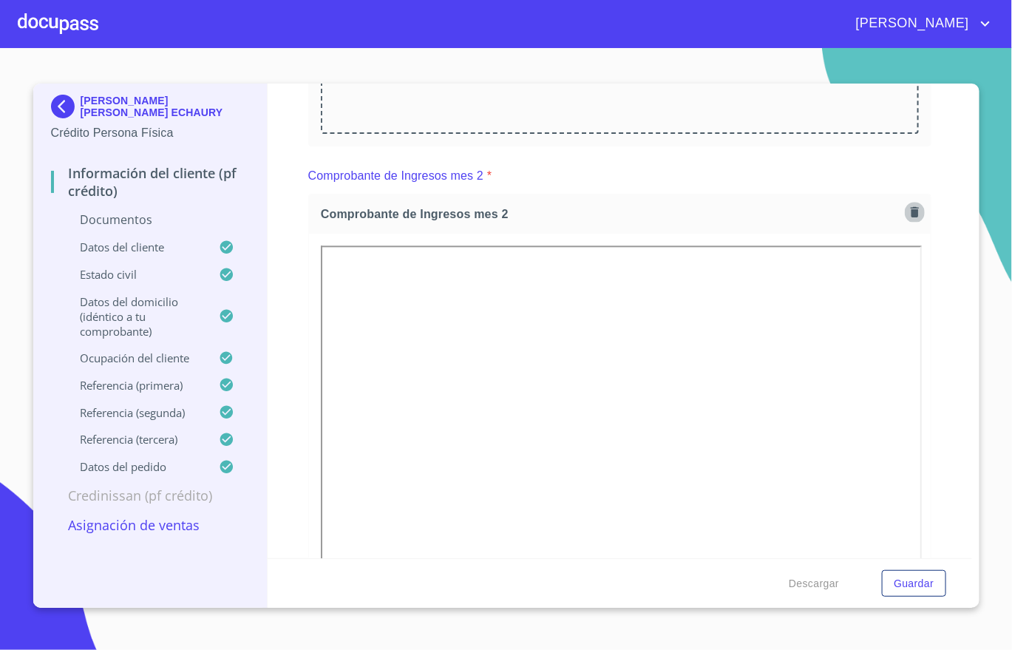
click at [908, 211] on icon "button" at bounding box center [915, 212] width 14 height 14
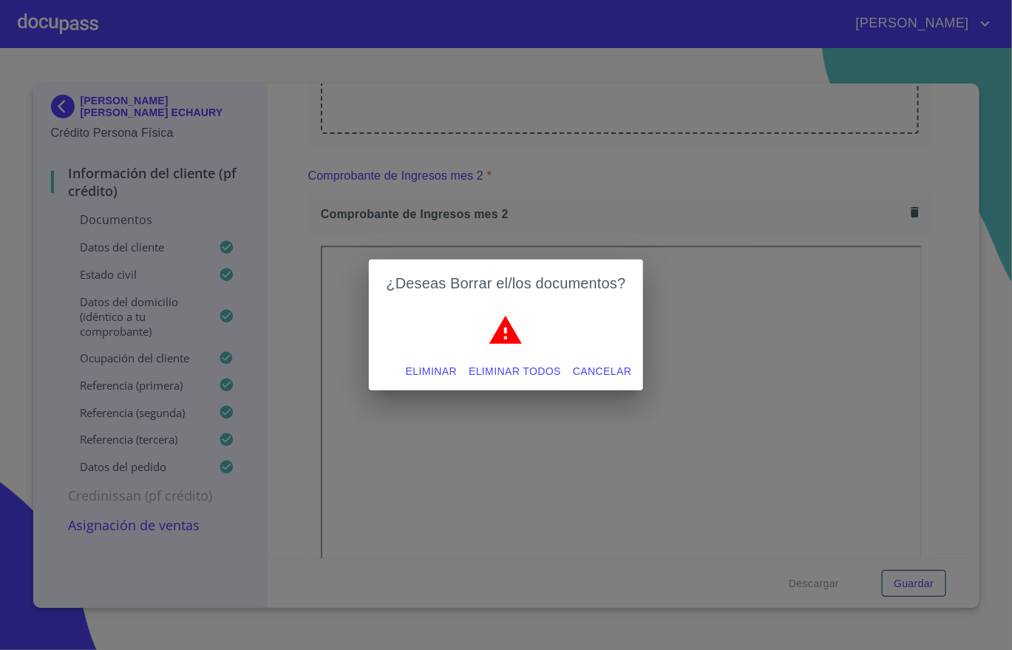
click at [420, 366] on span "Eliminar" at bounding box center [431, 371] width 51 height 18
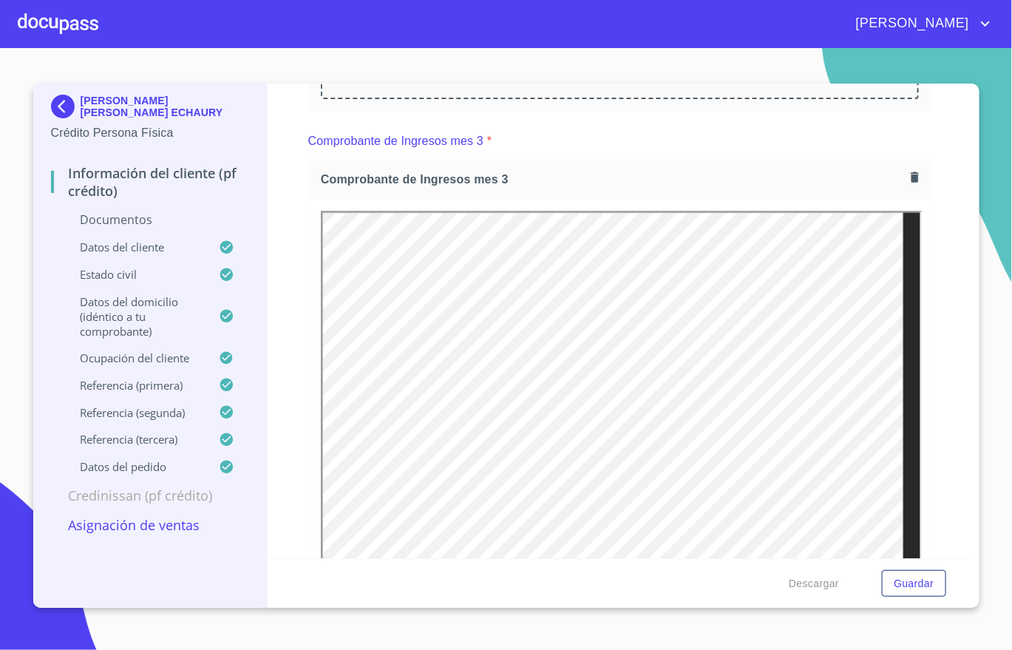
scroll to position [1553, 0]
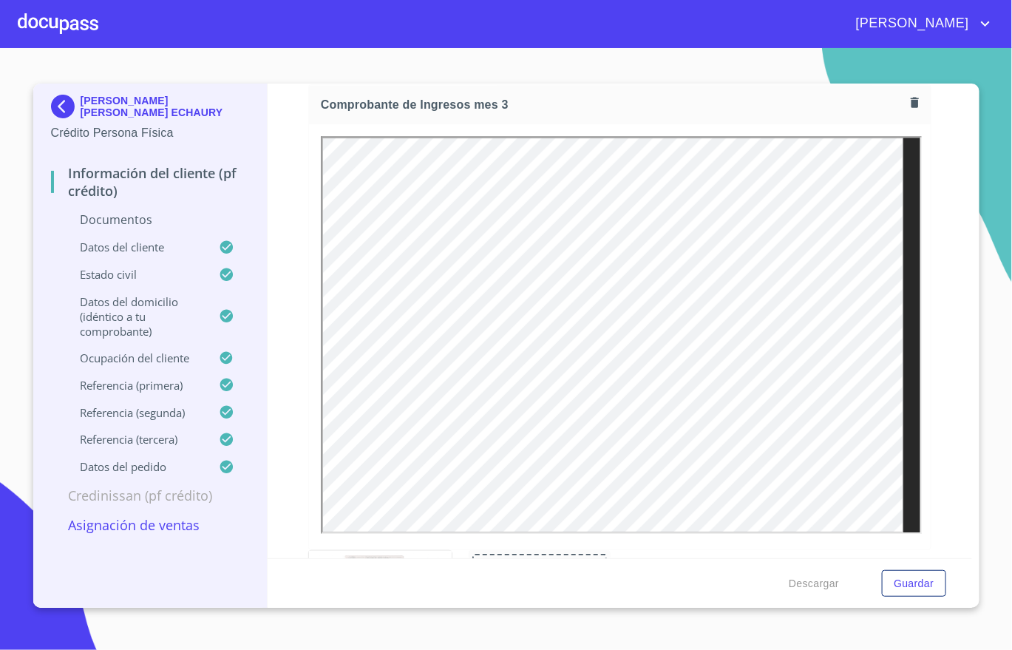
click at [905, 112] on button "button" at bounding box center [915, 102] width 20 height 20
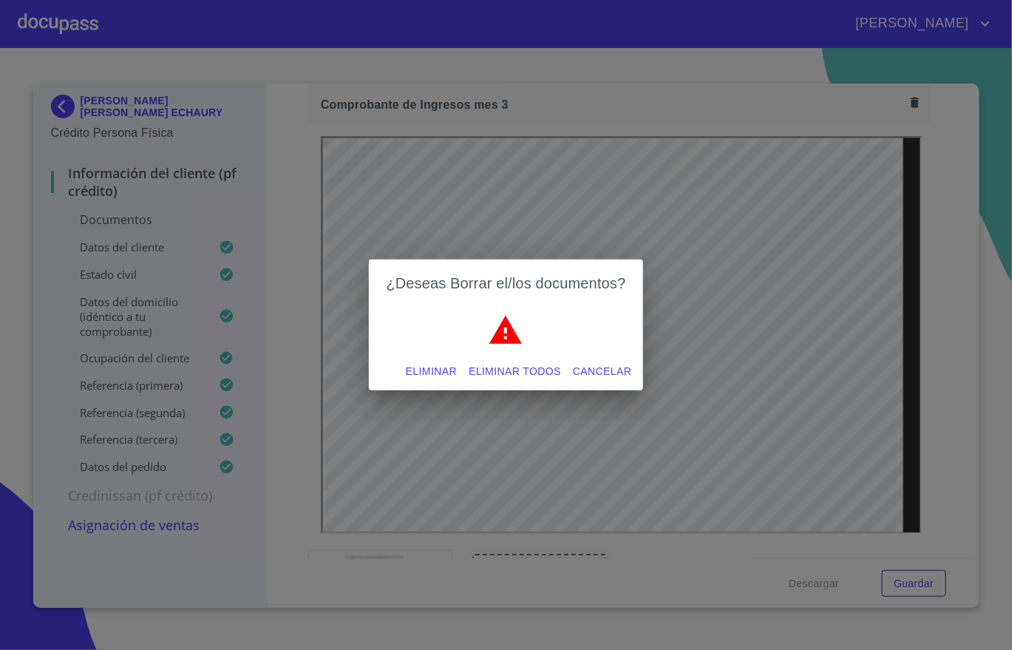
click at [435, 368] on span "Eliminar" at bounding box center [431, 371] width 51 height 18
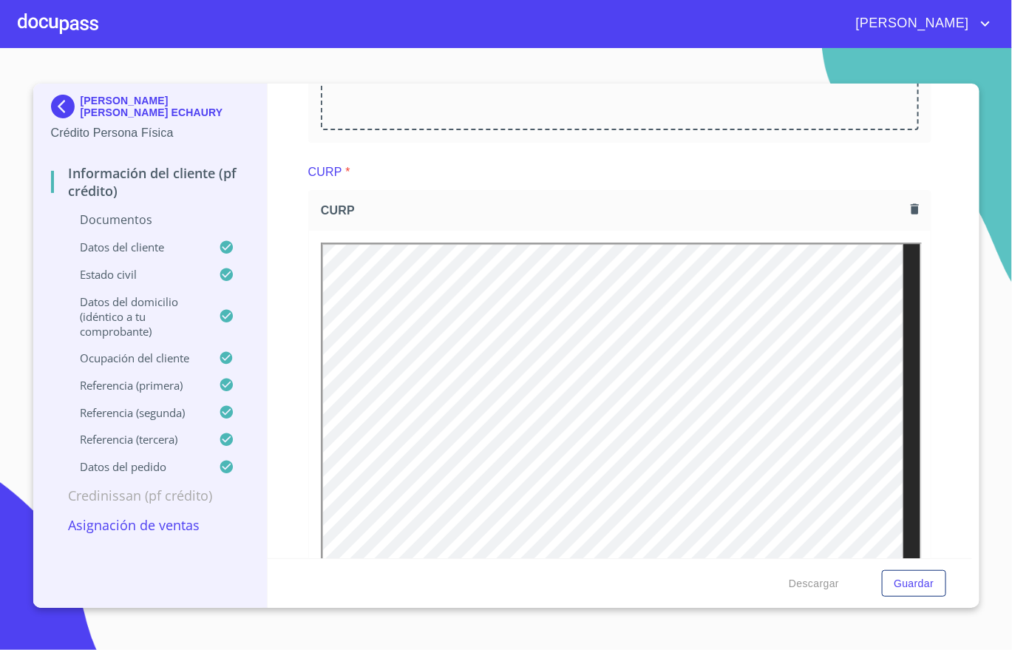
scroll to position [1775, 0]
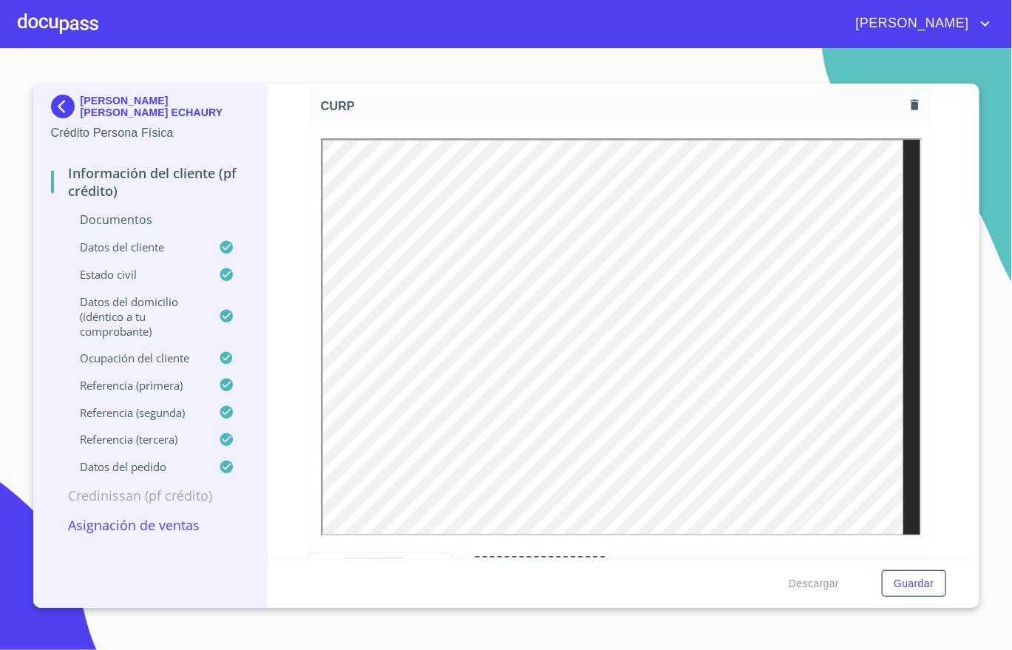
click at [905, 115] on button "button" at bounding box center [915, 105] width 20 height 20
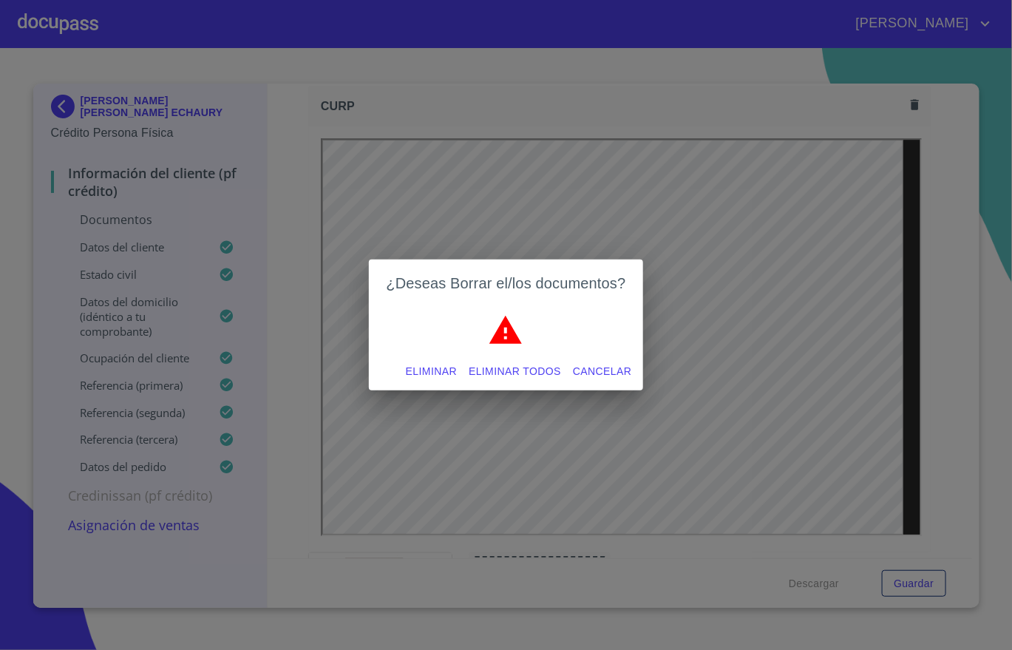
click at [447, 365] on span "Eliminar" at bounding box center [431, 371] width 51 height 18
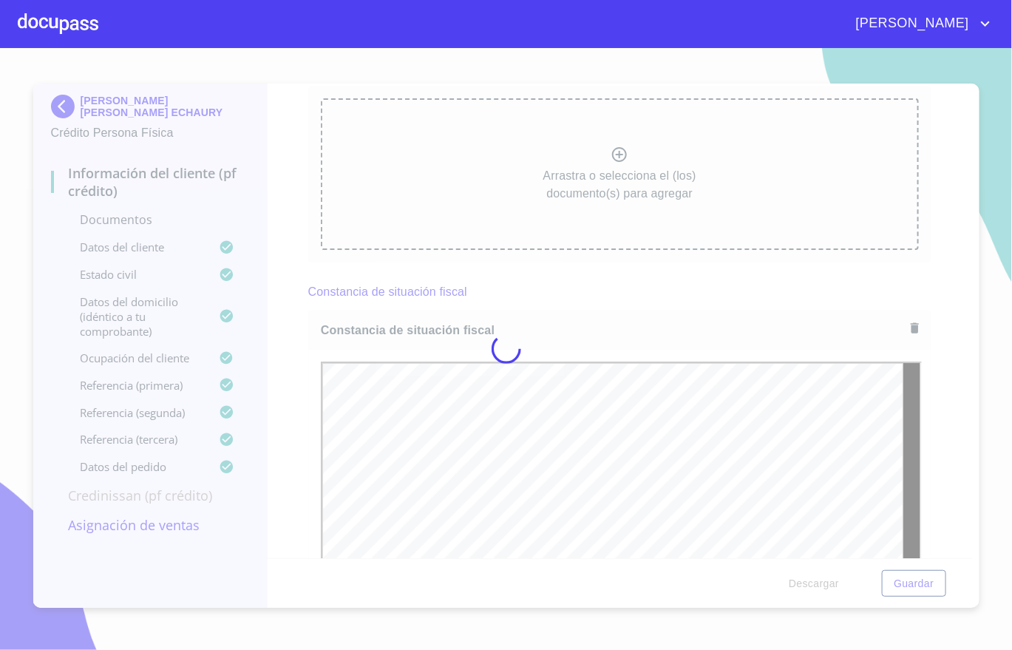
click at [934, 231] on div at bounding box center [506, 349] width 1012 height 602
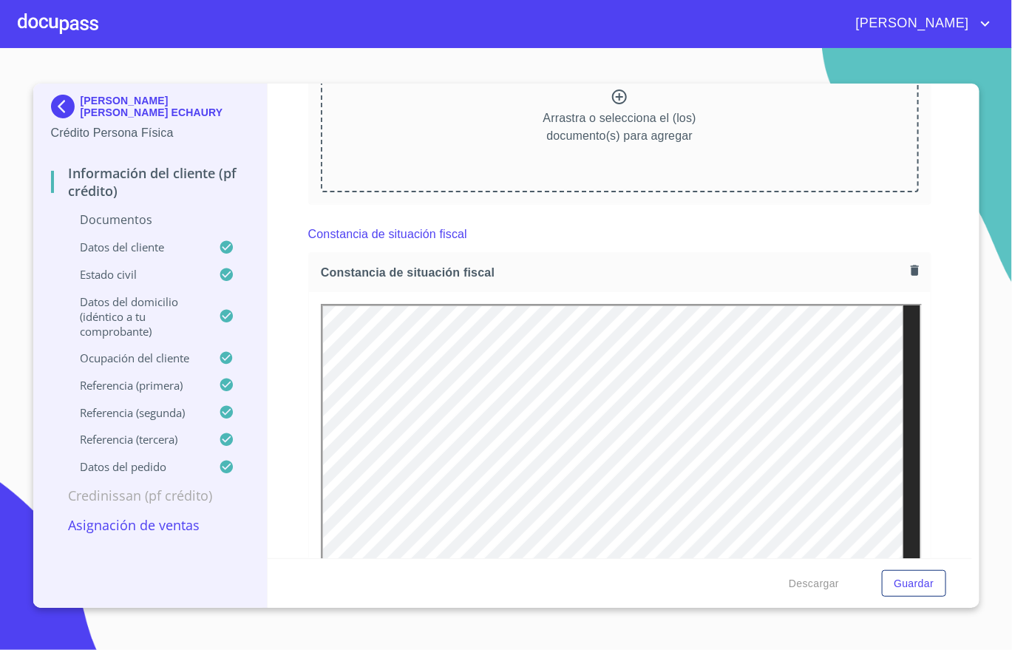
scroll to position [1886, 0]
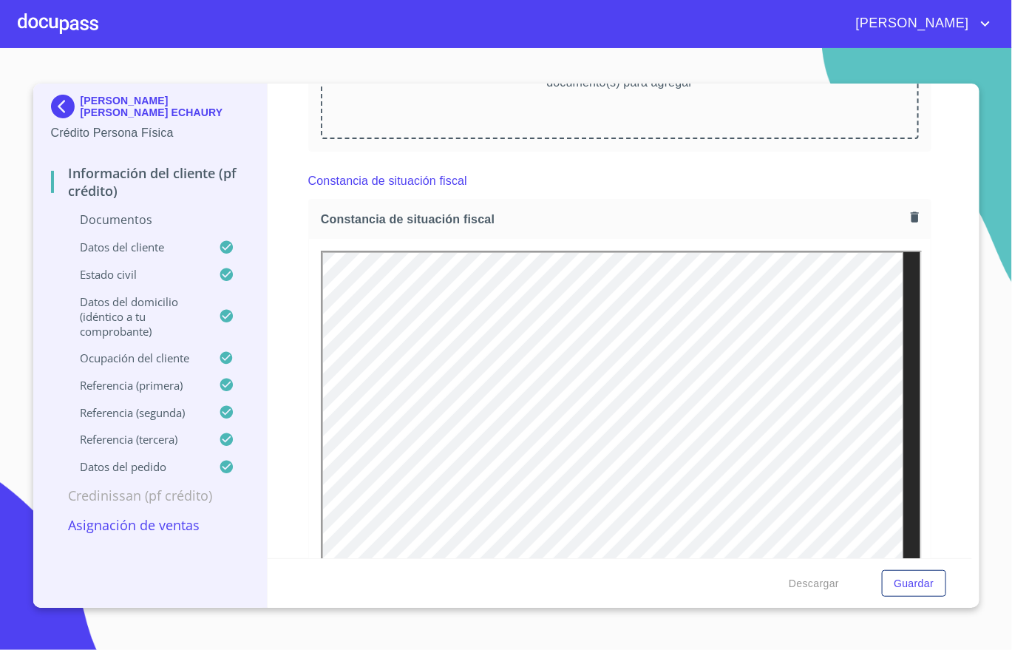
click at [908, 218] on icon "button" at bounding box center [915, 217] width 14 height 14
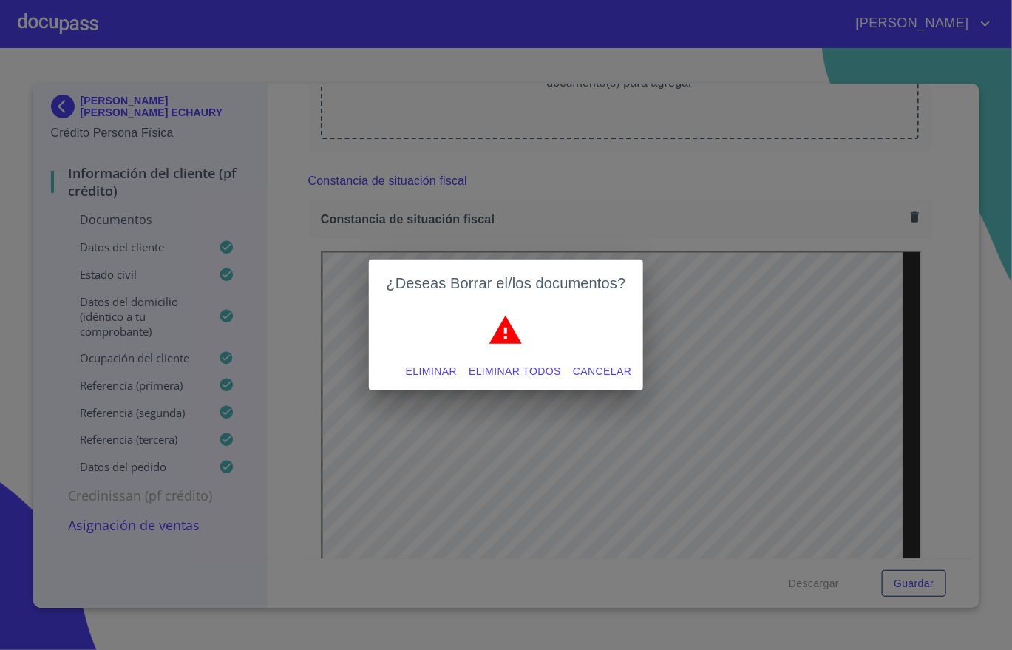
click at [429, 370] on span "Eliminar" at bounding box center [431, 371] width 51 height 18
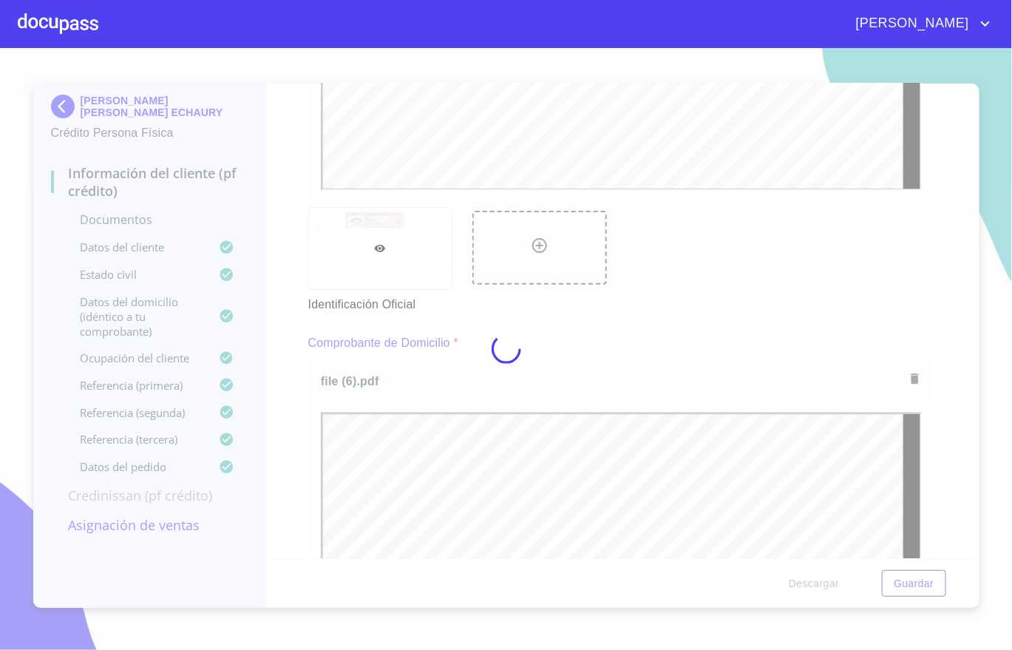
scroll to position [0, 0]
click at [938, 258] on div at bounding box center [506, 349] width 1012 height 602
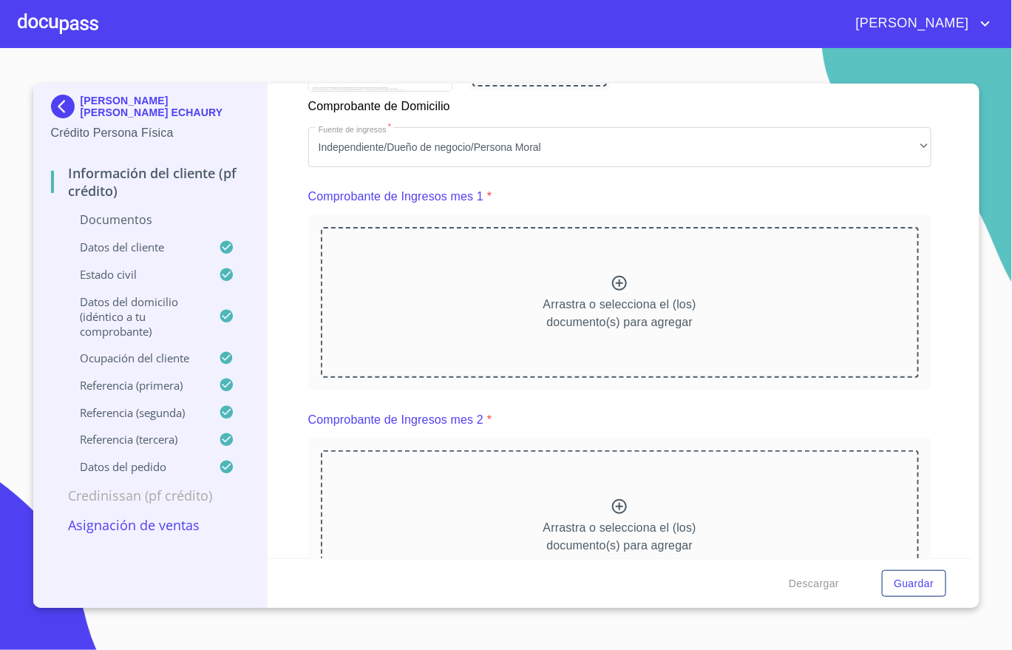
scroll to position [1442, 0]
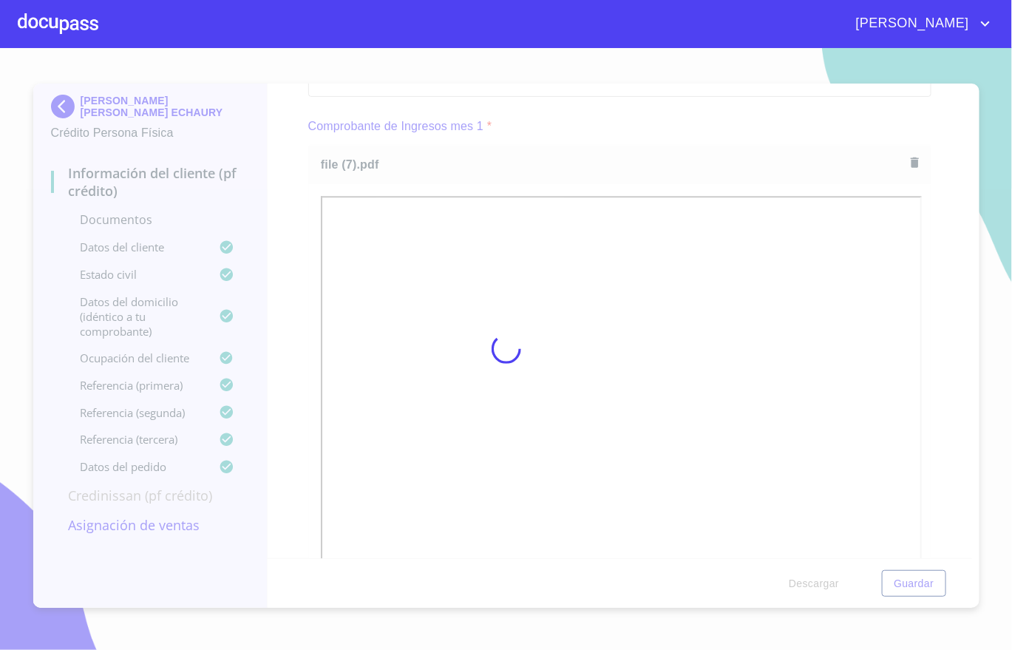
click at [932, 262] on div at bounding box center [506, 349] width 1012 height 602
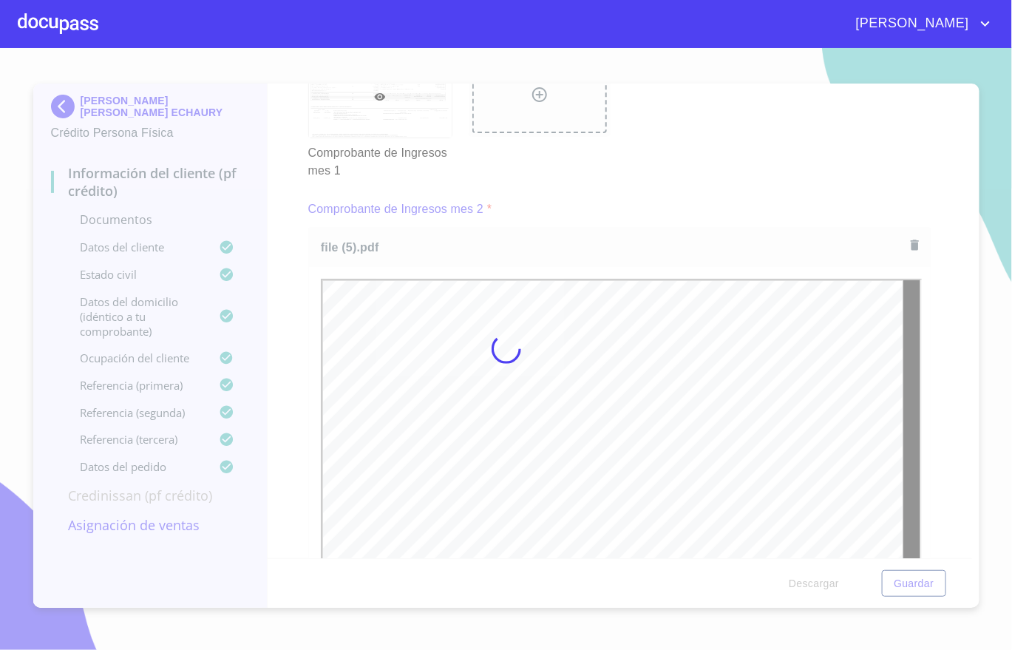
scroll to position [0, 0]
click at [941, 285] on div at bounding box center [506, 349] width 1012 height 602
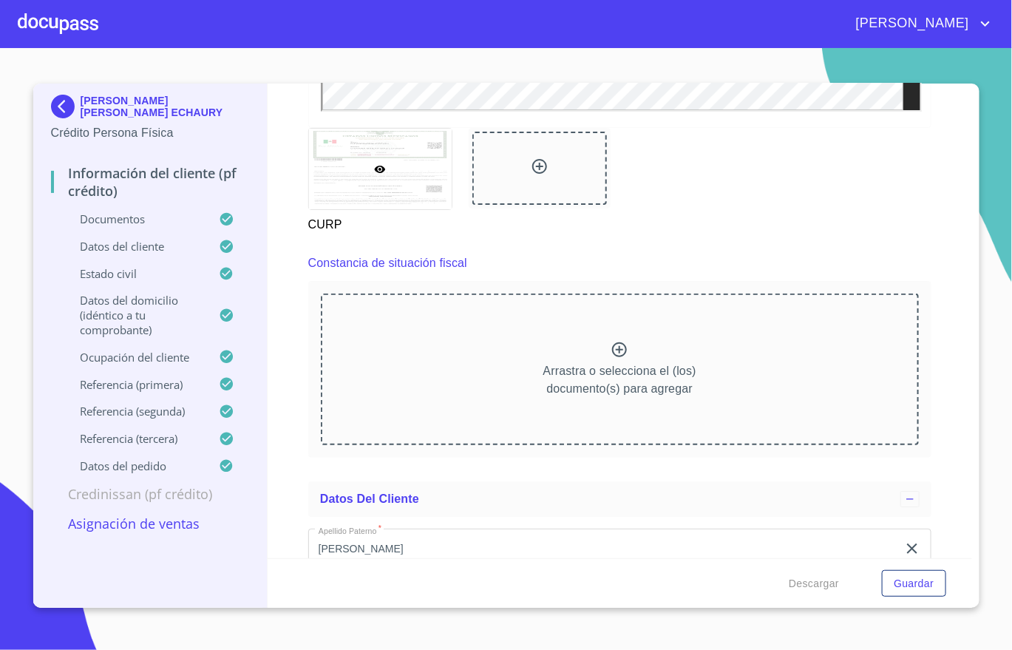
scroll to position [3882, 0]
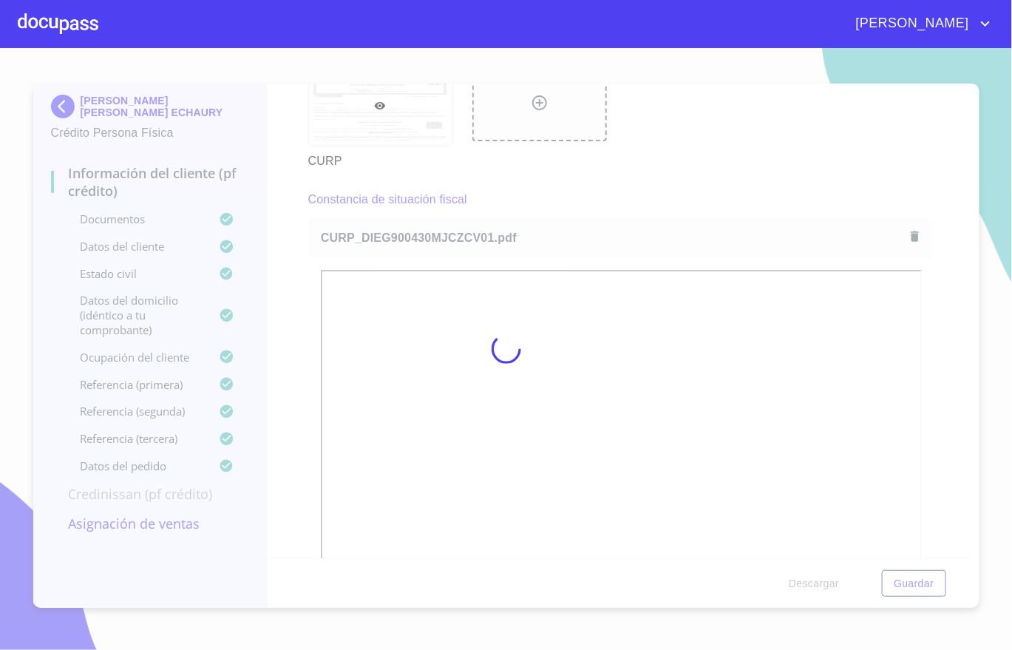
click at [924, 291] on div at bounding box center [506, 349] width 1012 height 602
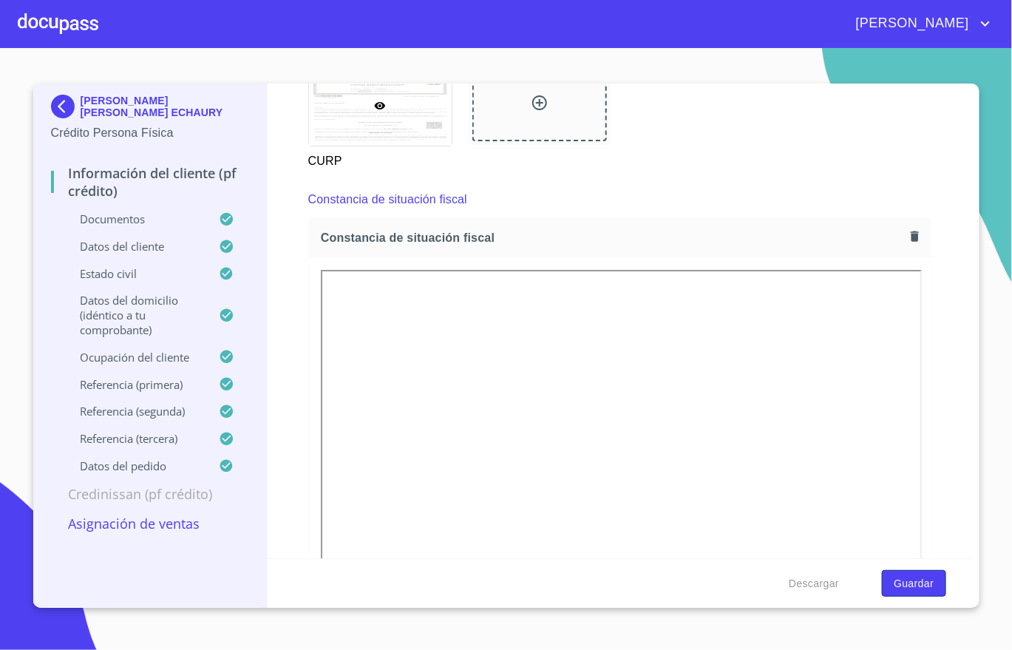
click at [908, 575] on span "Guardar" at bounding box center [914, 584] width 40 height 18
